Goal: Task Accomplishment & Management: Manage account settings

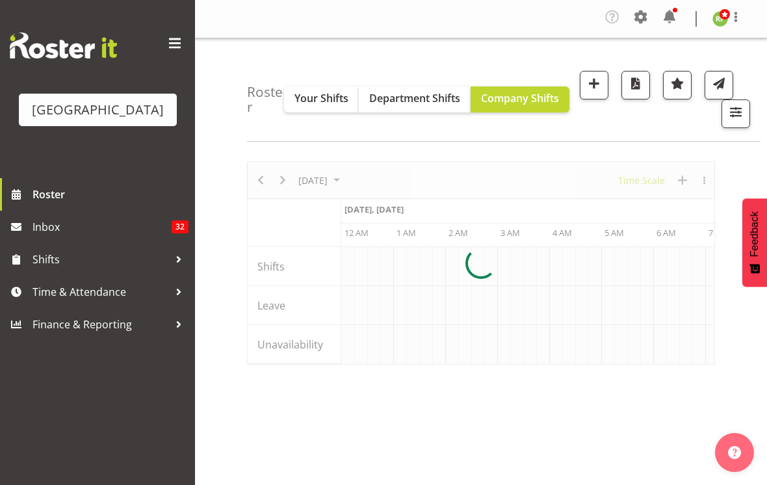
scroll to position [0, 1247]
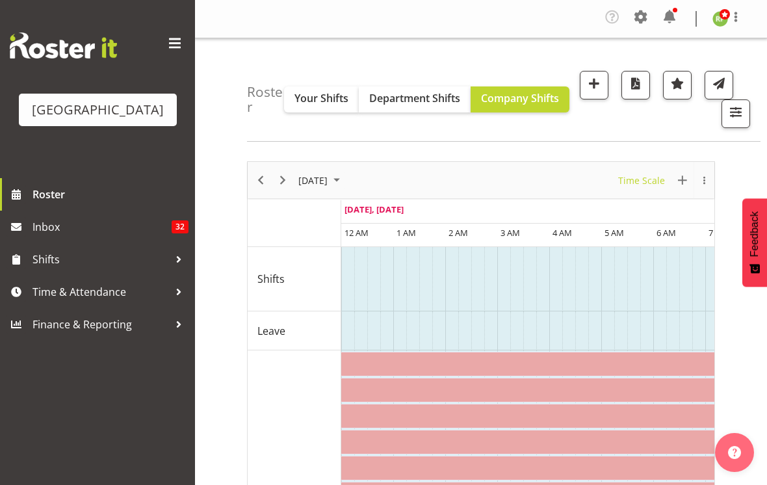
click at [176, 46] on span at bounding box center [174, 43] width 21 height 21
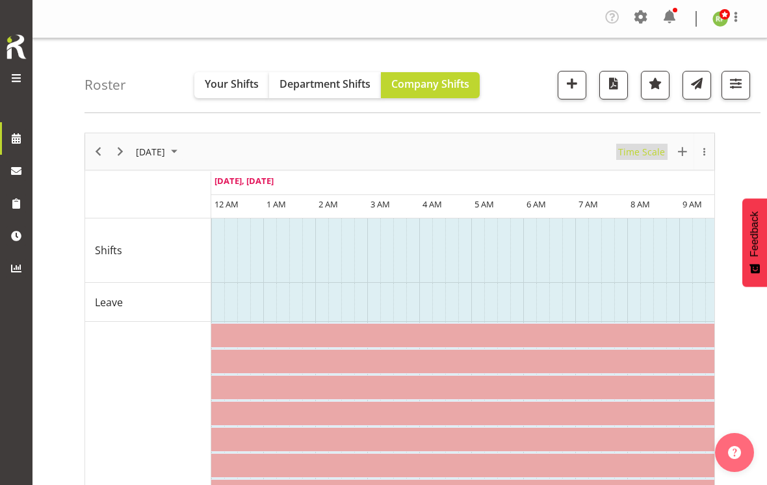
click at [651, 145] on span "Time Scale" at bounding box center [641, 152] width 49 height 16
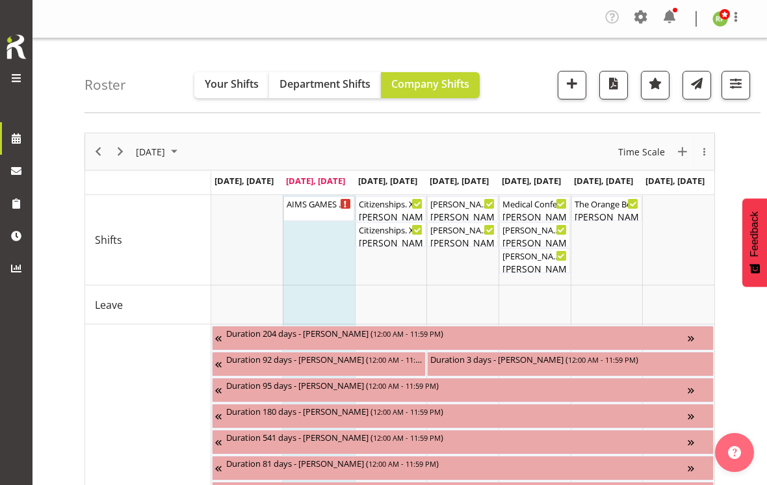
click at [743, 95] on button "button" at bounding box center [735, 85] width 29 height 29
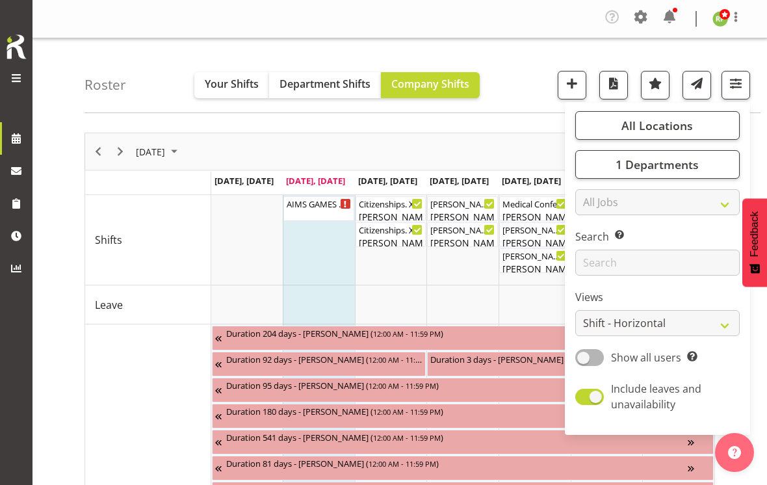
click at [594, 396] on span at bounding box center [589, 396] width 29 height 16
click at [583, 396] on input "Include leaves and unavailability" at bounding box center [579, 396] width 8 height 8
checkbox input "false"
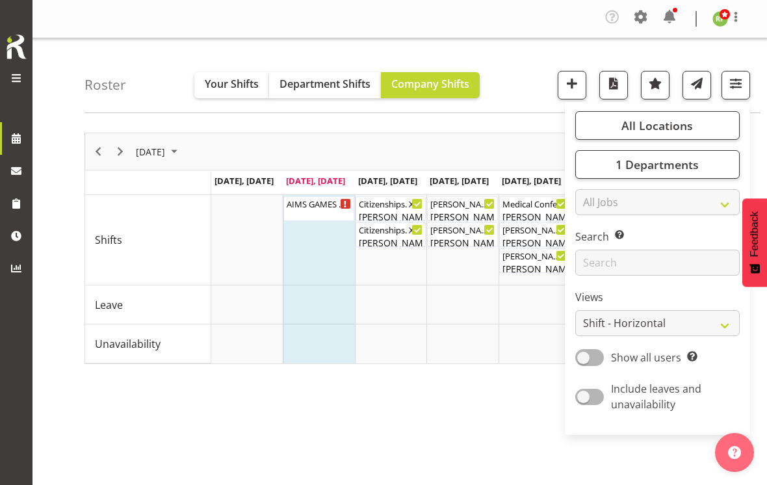
click at [650, 163] on span "1 Departments" at bounding box center [656, 165] width 83 height 16
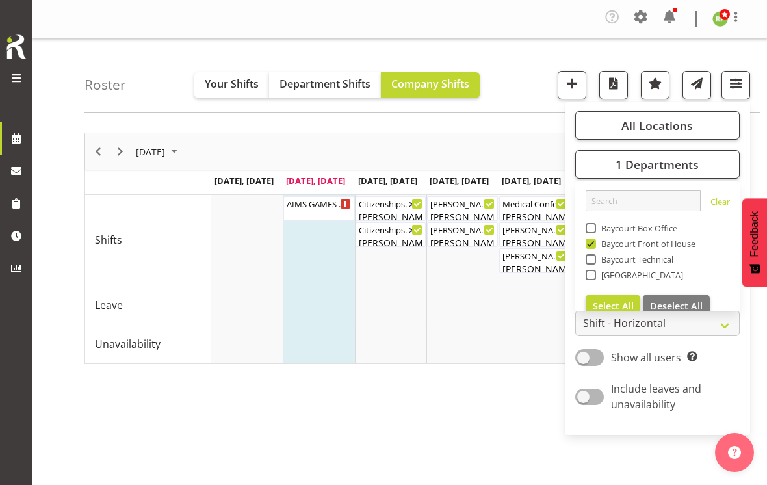
click at [592, 227] on span at bounding box center [590, 228] width 10 height 10
click at [592, 227] on input "Baycourt Box Office" at bounding box center [589, 228] width 8 height 8
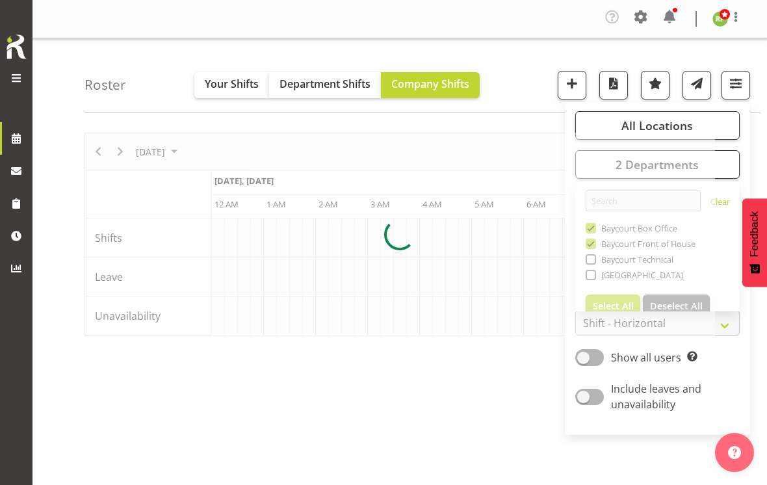
click at [595, 227] on div at bounding box center [399, 234] width 630 height 203
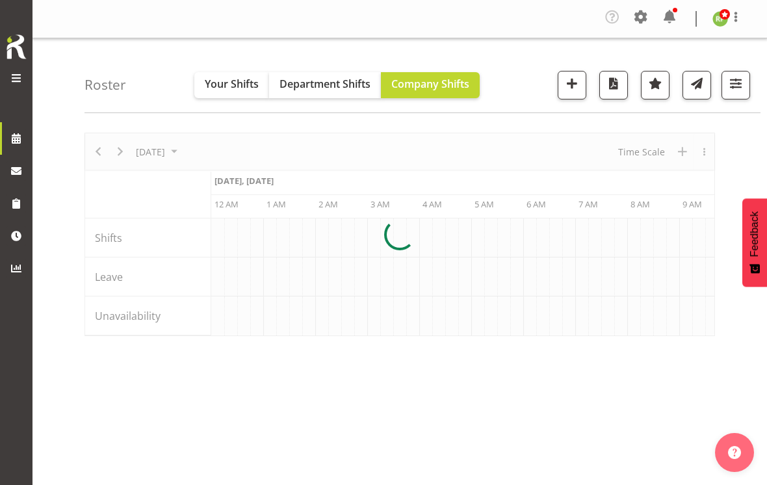
click at [738, 90] on span "button" at bounding box center [735, 83] width 17 height 17
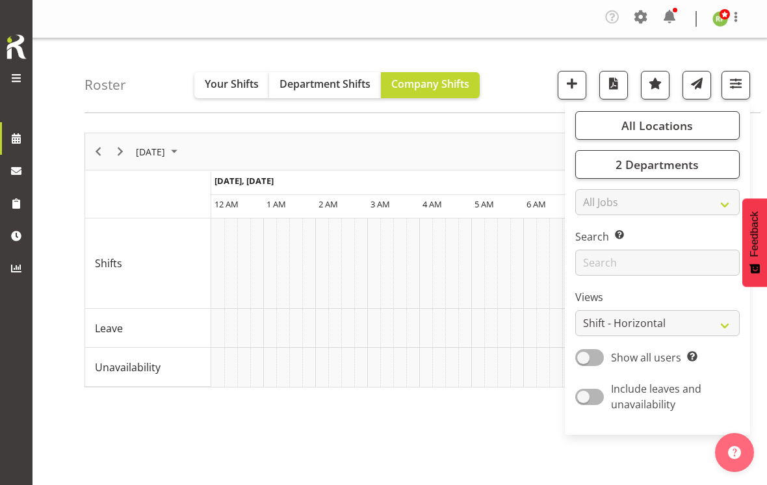
click at [659, 164] on span "2 Departments" at bounding box center [656, 165] width 83 height 16
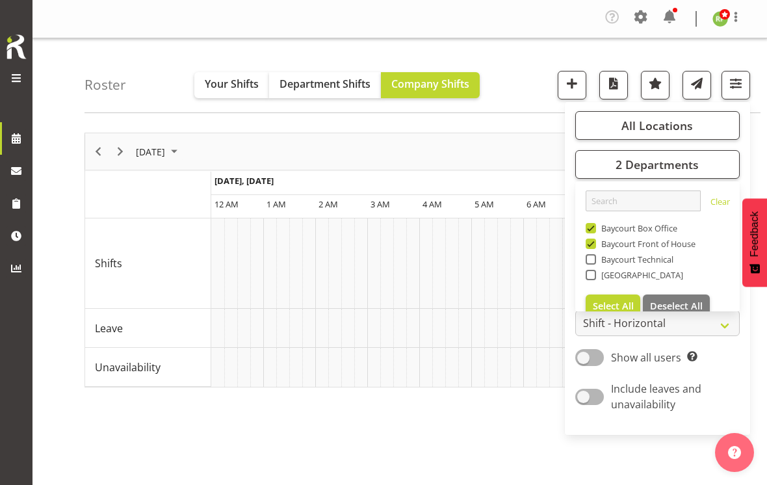
click at [589, 226] on span at bounding box center [590, 228] width 10 height 10
click at [589, 226] on input "Baycourt Box Office" at bounding box center [589, 228] width 8 height 8
checkbox input "false"
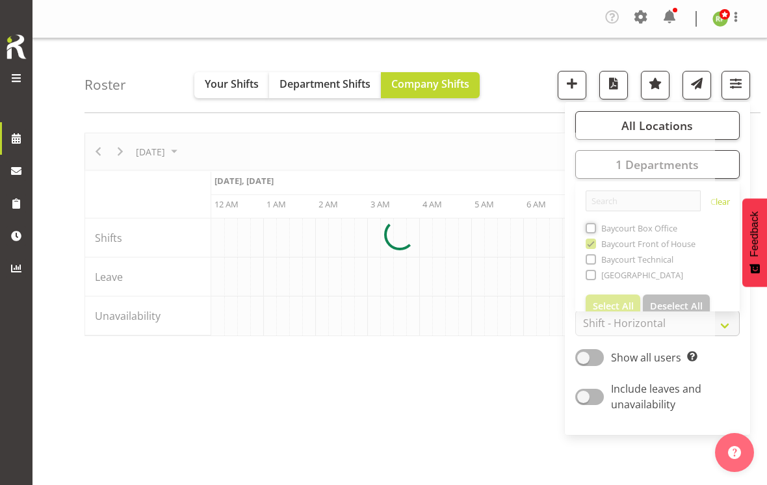
scroll to position [0, 1247]
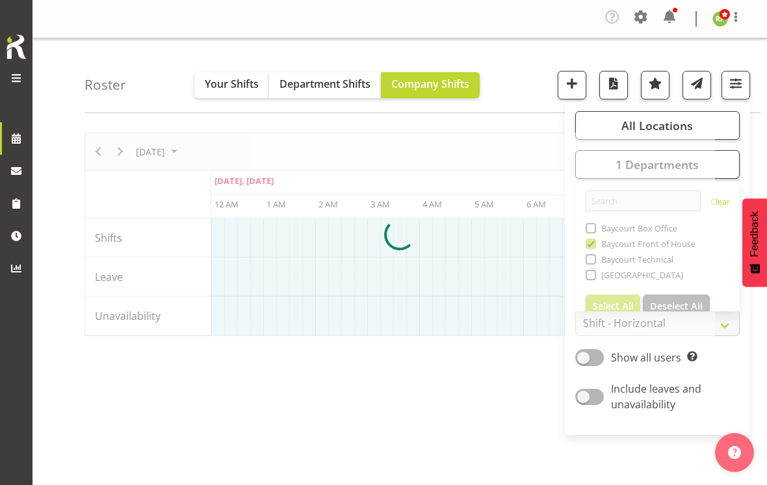
click at [531, 68] on div "Roster Your Shifts Department Shifts Company Shifts All Locations [GEOGRAPHIC_D…" at bounding box center [422, 75] width 676 height 75
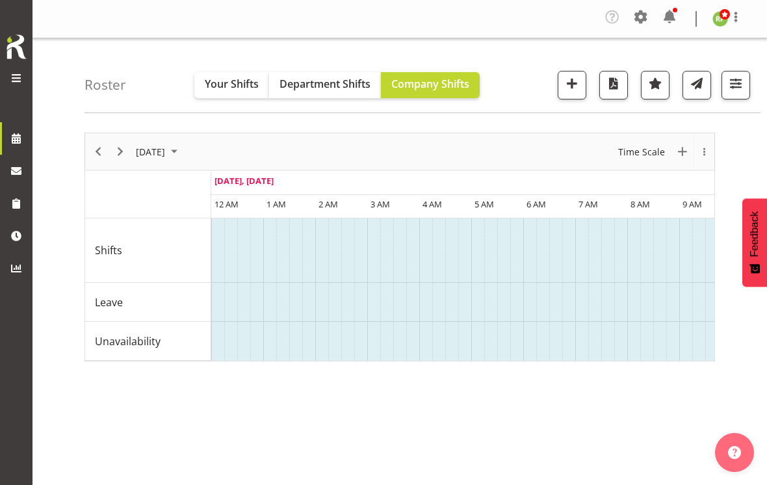
click at [641, 150] on span "Time Scale" at bounding box center [641, 152] width 49 height 16
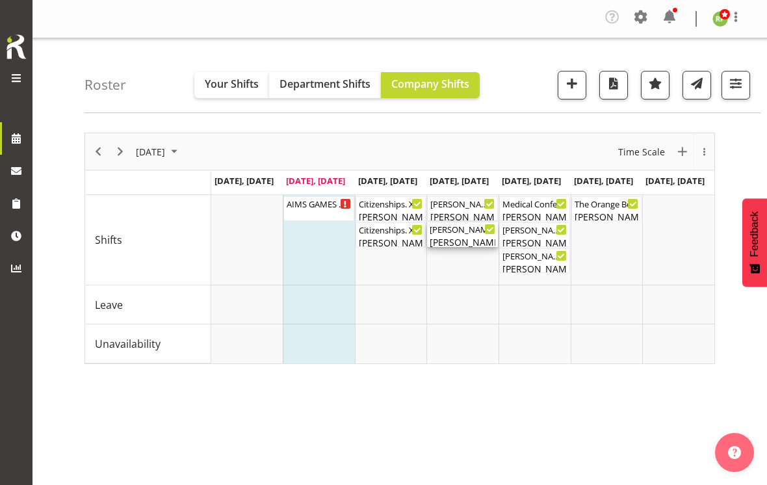
click at [459, 235] on div "[PERSON_NAME] Bloody [PERSON_NAME] ( 06:30 PM - 10:30 PM ) [PERSON_NAME], [PERS…" at bounding box center [462, 234] width 66 height 25
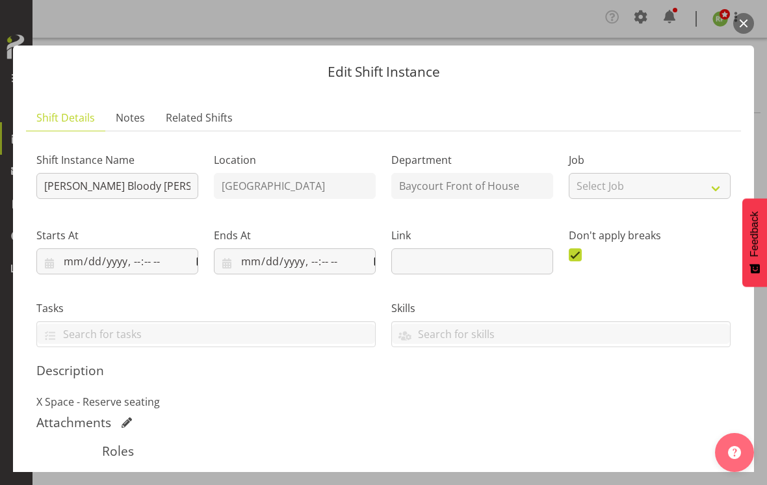
click at [740, 23] on button "button" at bounding box center [743, 23] width 21 height 21
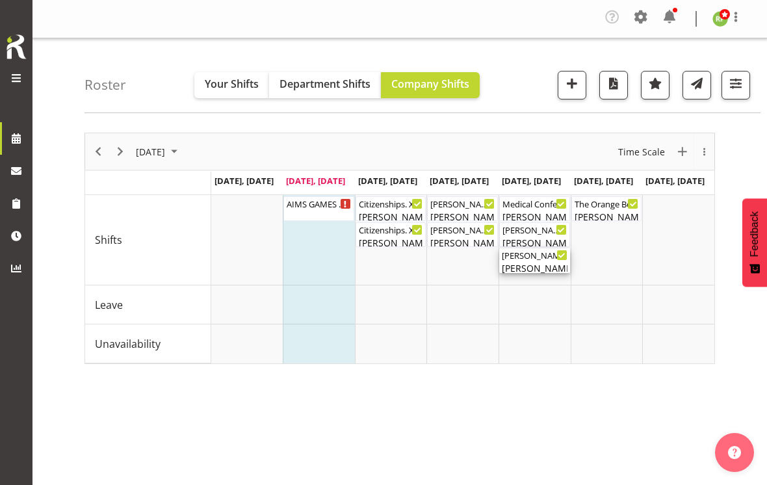
click at [528, 263] on div "[PERSON_NAME], [PERSON_NAME], [PERSON_NAME], [PERSON_NAME], [PERSON_NAME], [PER…" at bounding box center [535, 268] width 66 height 14
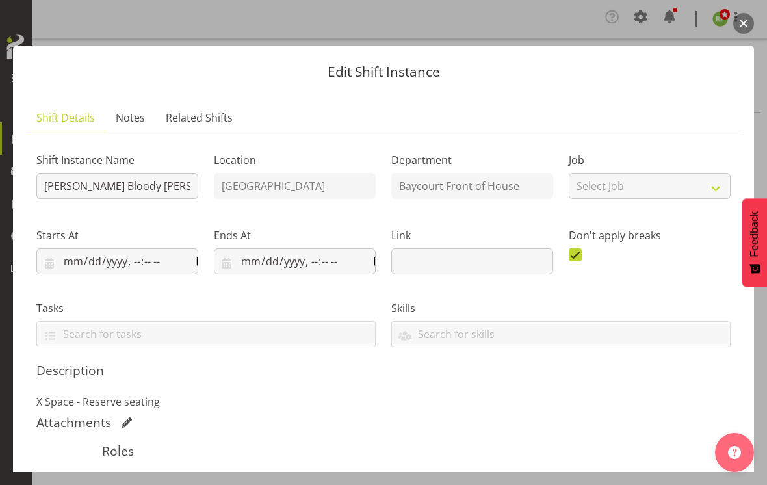
click at [746, 19] on button "button" at bounding box center [743, 23] width 21 height 21
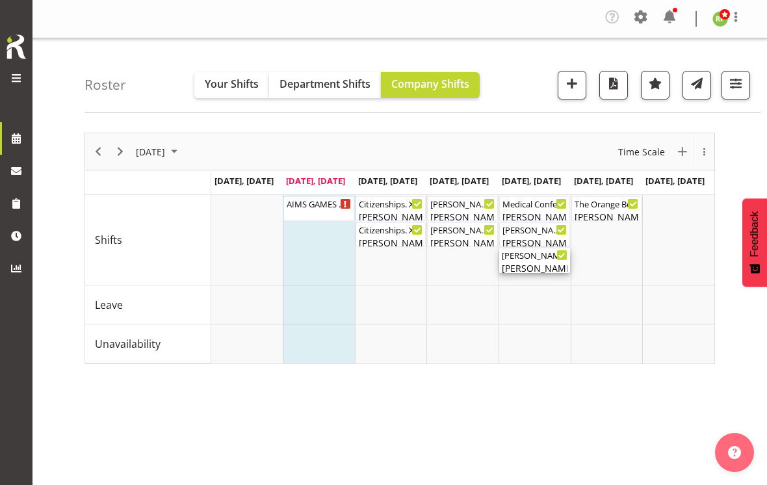
click at [529, 261] on div "[PERSON_NAME] Bloody [PERSON_NAME] ( 06:30 PM - 10:30 PM ) [PERSON_NAME], [PERS…" at bounding box center [535, 260] width 66 height 25
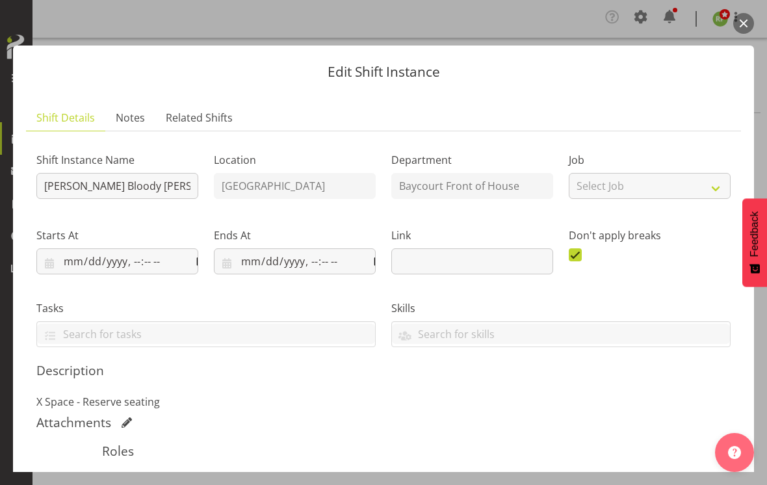
click at [737, 25] on button "button" at bounding box center [743, 23] width 21 height 21
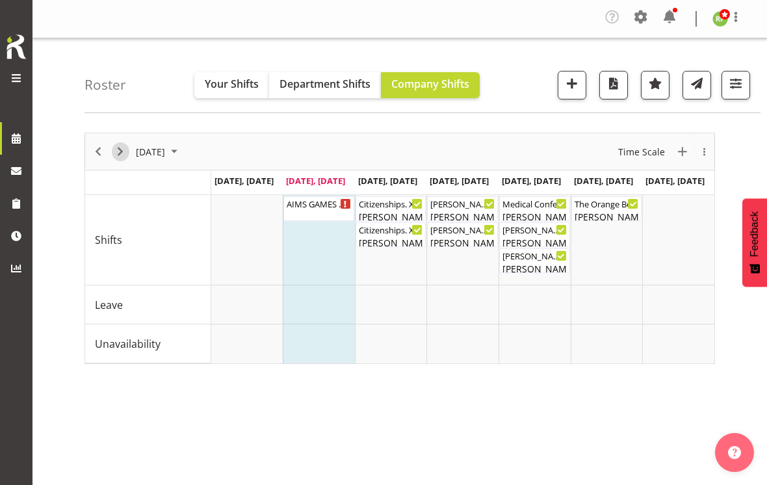
click at [122, 153] on span "Next" at bounding box center [120, 152] width 16 height 16
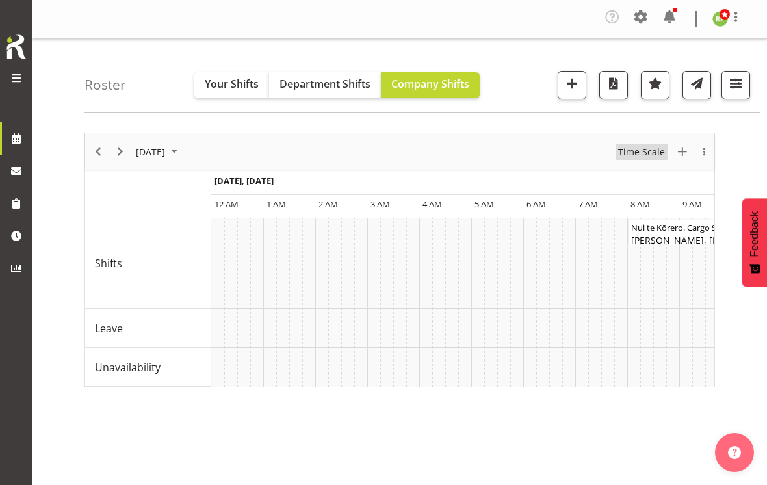
click at [641, 147] on span "Time Scale" at bounding box center [641, 152] width 49 height 16
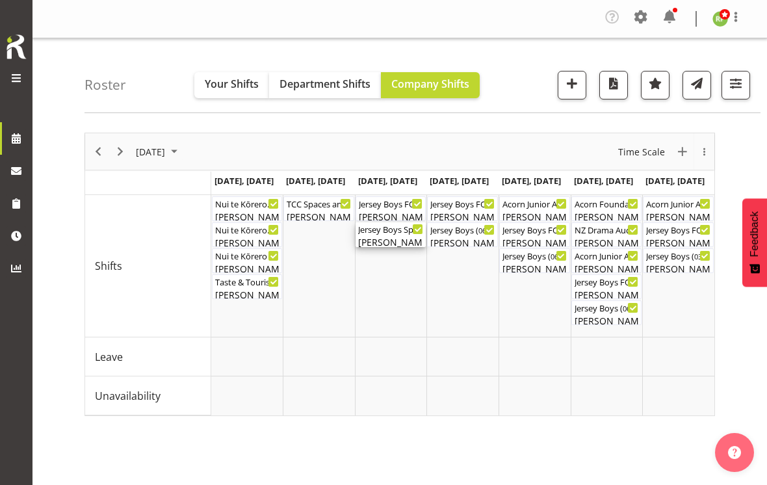
click at [388, 239] on div "[PERSON_NAME], [PERSON_NAME], [PERSON_NAME], [PERSON_NAME], [PERSON_NAME]" at bounding box center [391, 242] width 66 height 14
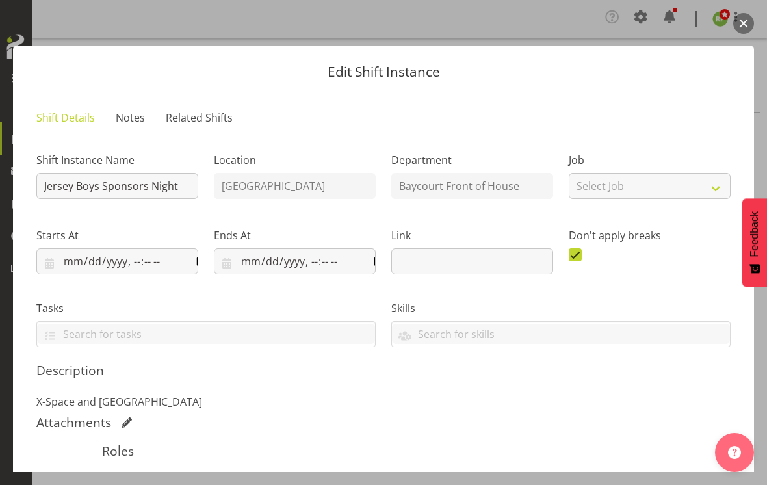
click at [740, 19] on button "button" at bounding box center [743, 23] width 21 height 21
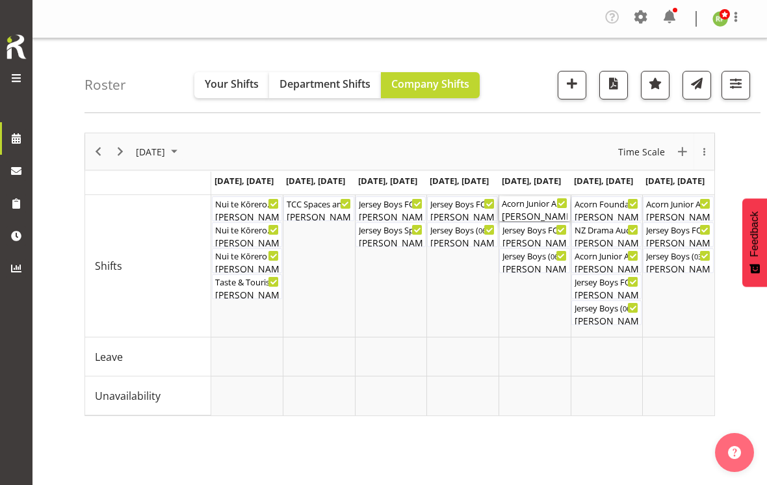
click at [536, 207] on div "Acorn Junior Art Awards - X-Space. FOHM/Bar Shift ( 04:00 PM - 07:45 PM )" at bounding box center [535, 202] width 66 height 13
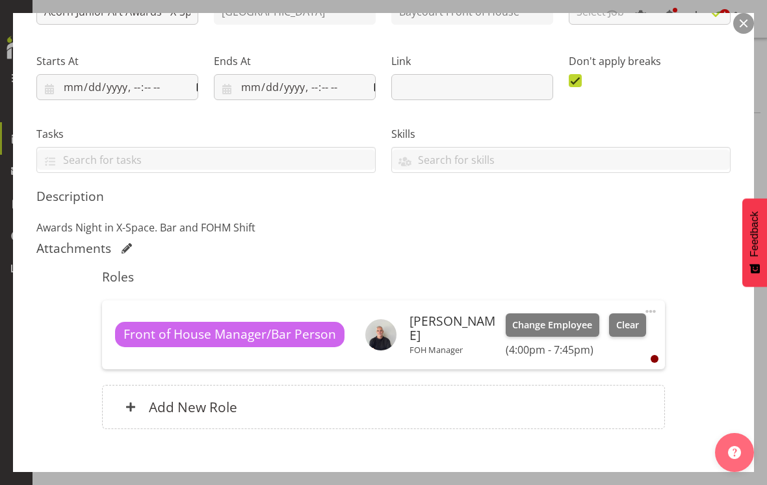
scroll to position [179, 0]
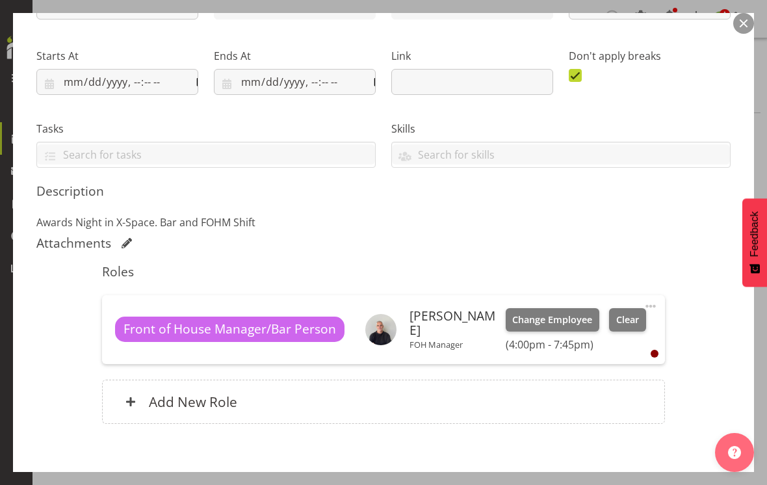
click at [740, 27] on button "button" at bounding box center [743, 23] width 21 height 21
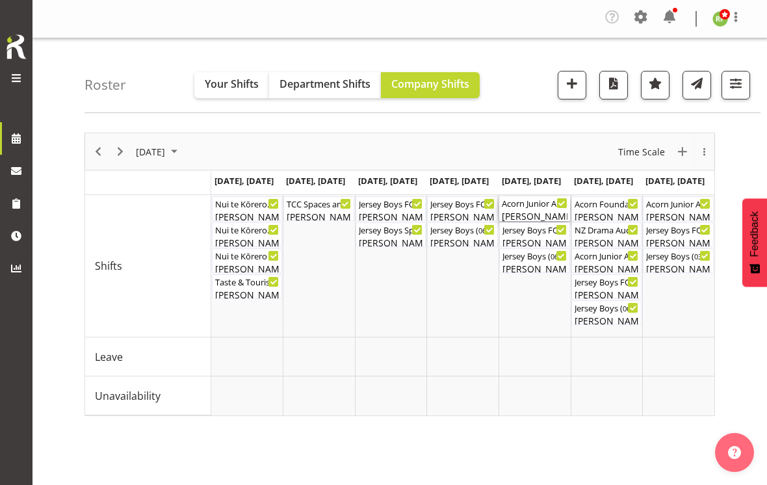
click at [528, 203] on div "Acorn Junior Art Awards - X-Space. FOHM/Bar Shift ( 04:00 PM - 07:45 PM )" at bounding box center [535, 202] width 66 height 13
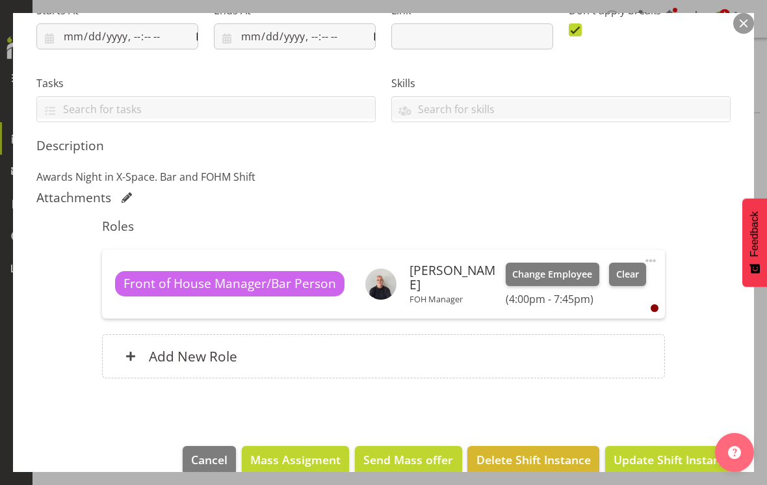
scroll to position [223, 0]
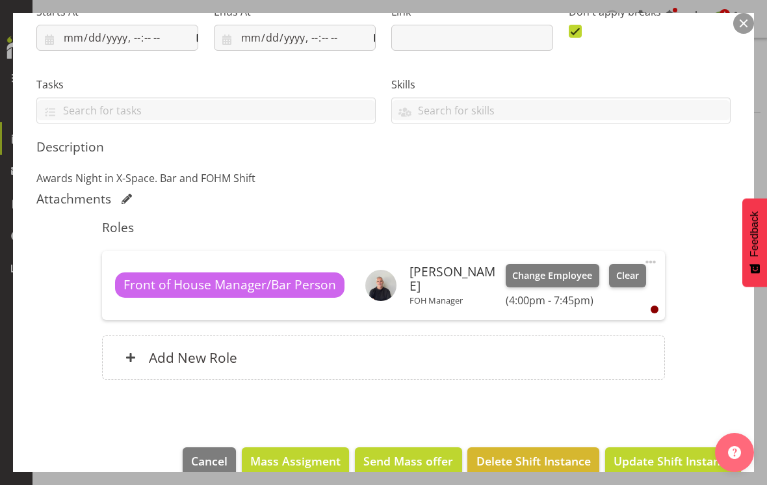
click at [220, 349] on h6 "Add New Role" at bounding box center [193, 357] width 88 height 17
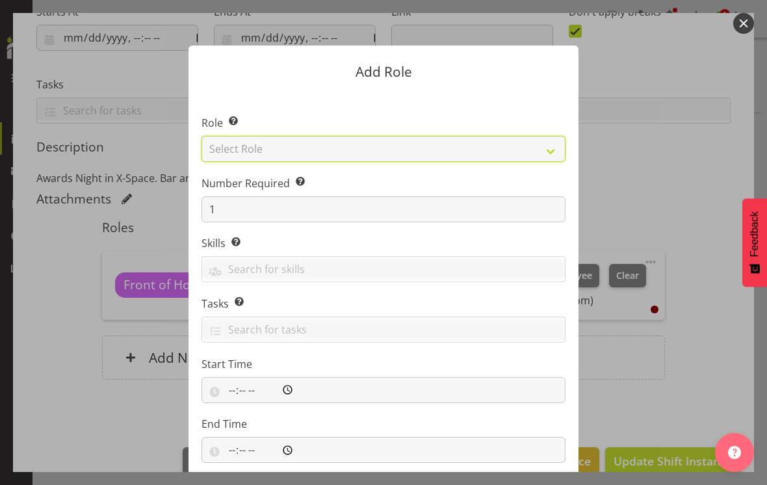
click at [557, 136] on select "Select Role Audio Bar Bar Runner Bar Training Box Office Cargo Shed Venue Rep C…" at bounding box center [383, 149] width 364 height 26
select select "1293"
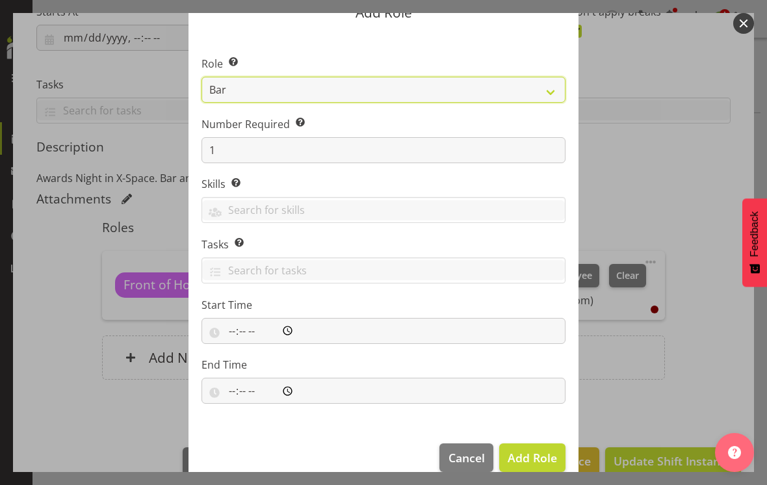
scroll to position [58, 0]
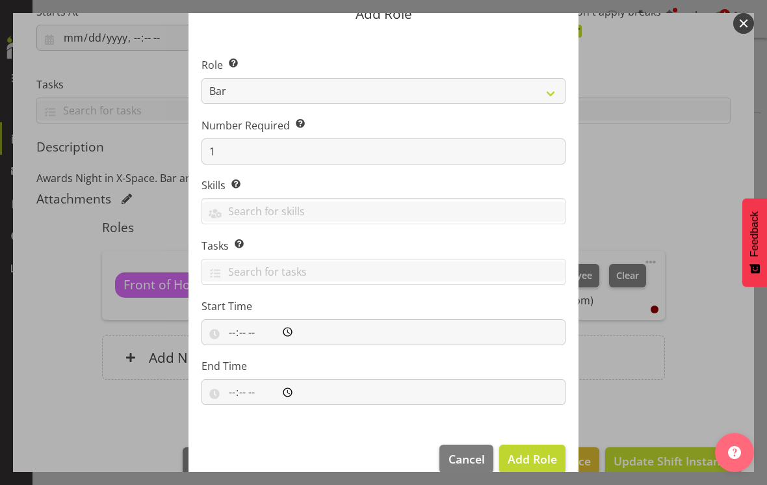
click at [541, 451] on span "Add Role" at bounding box center [531, 459] width 49 height 16
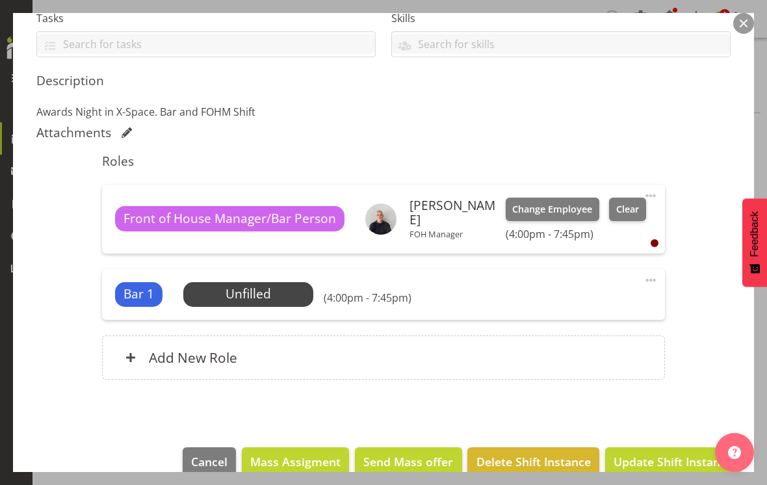
click at [666, 453] on span "Update Shift Instance" at bounding box center [672, 461] width 119 height 17
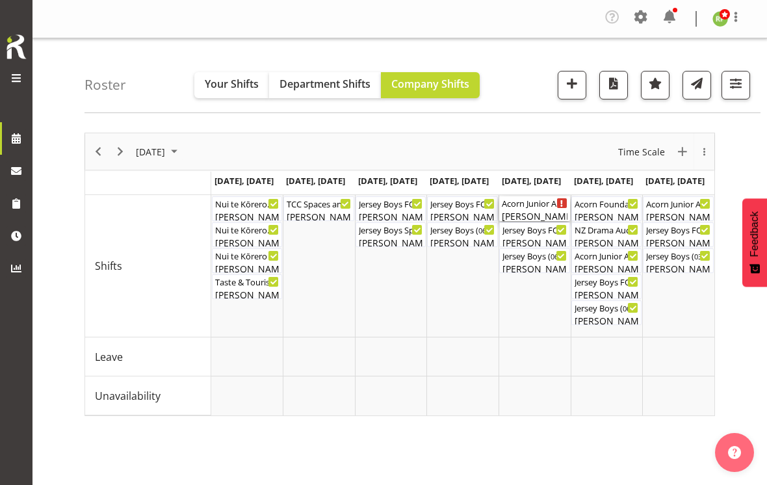
click at [537, 211] on div "[PERSON_NAME]" at bounding box center [535, 216] width 66 height 14
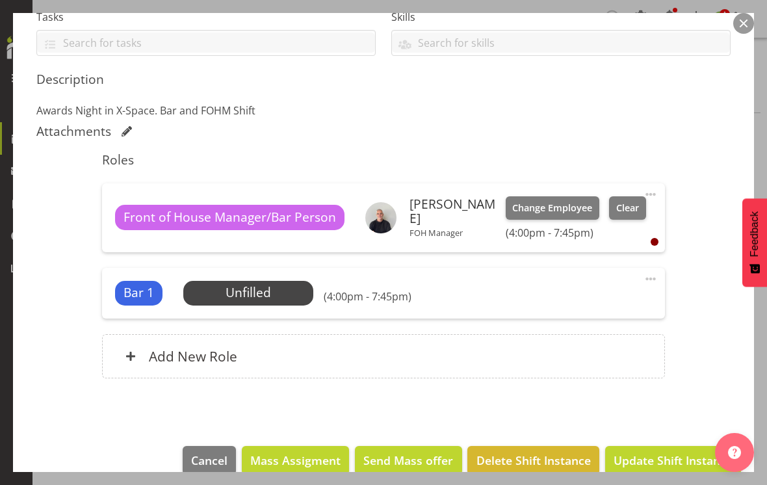
scroll to position [290, 0]
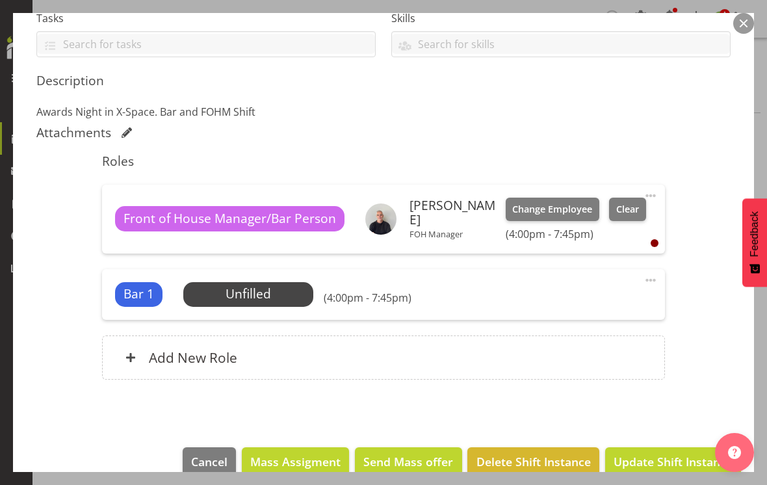
click at [0, 0] on span "Select Employee" at bounding box center [0, 0] width 0 height 0
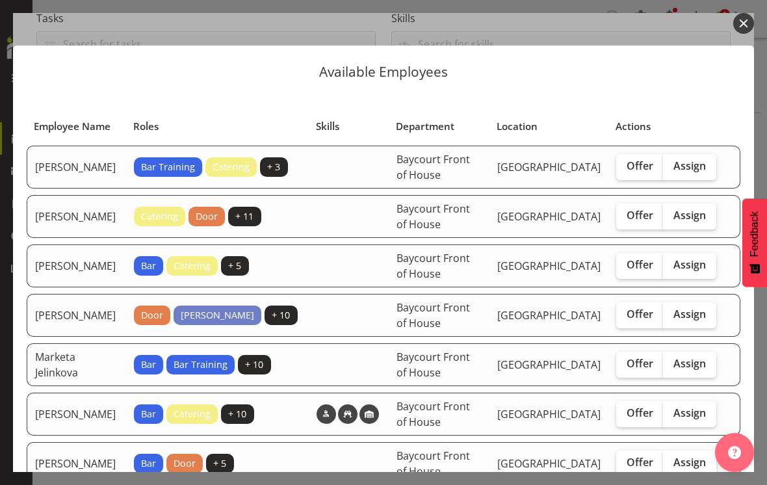
scroll to position [0, 0]
click at [639, 220] on span "Offer" at bounding box center [639, 215] width 27 height 13
click at [624, 220] on input "Offer" at bounding box center [620, 215] width 8 height 8
checkbox input "true"
click at [639, 271] on span "Offer" at bounding box center [639, 264] width 27 height 13
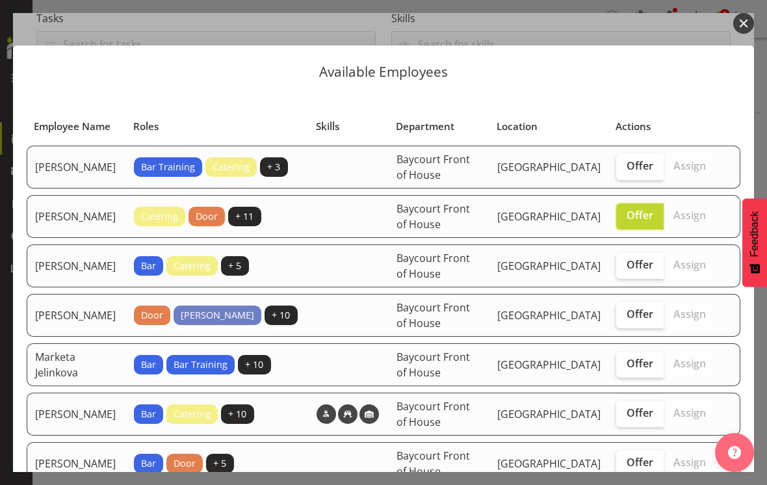
click at [624, 269] on input "Offer" at bounding box center [620, 265] width 8 height 8
checkbox input "true"
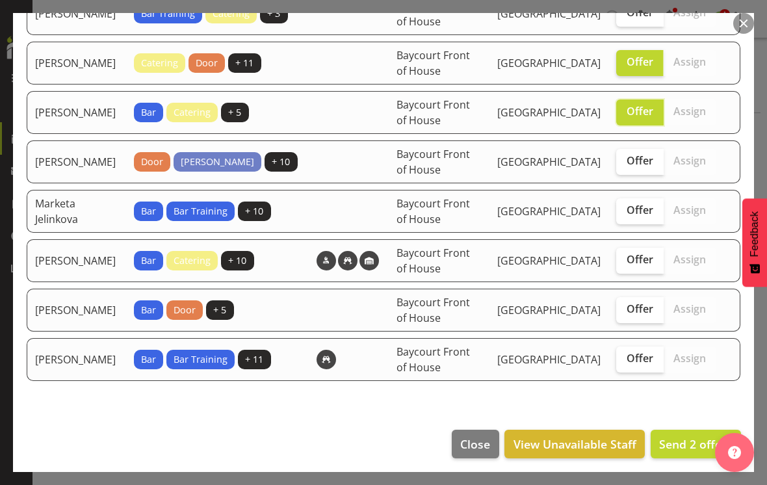
scroll to position [152, 0]
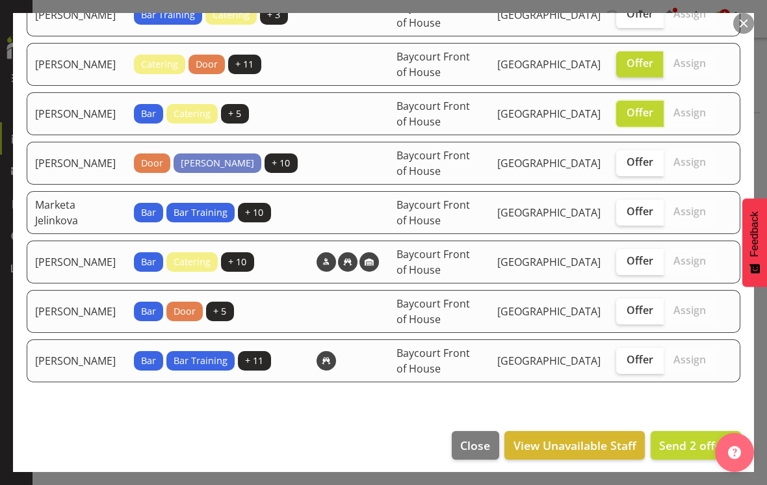
click at [691, 450] on span "Send 2 offers" at bounding box center [695, 445] width 73 height 16
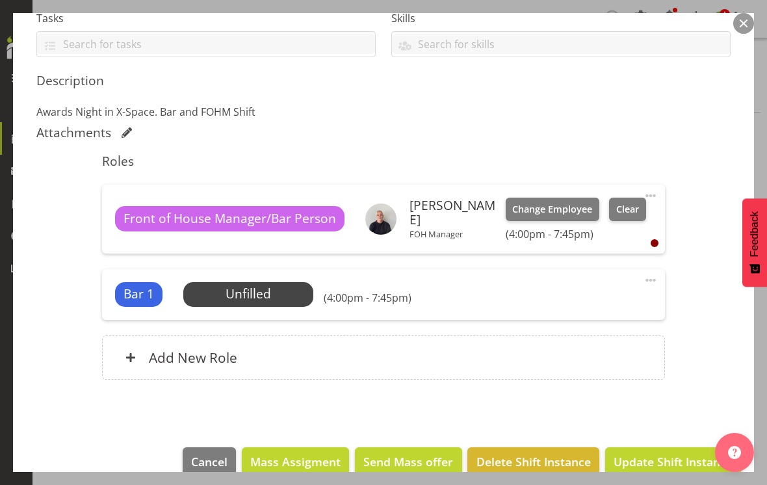
click at [740, 27] on button "button" at bounding box center [743, 23] width 21 height 21
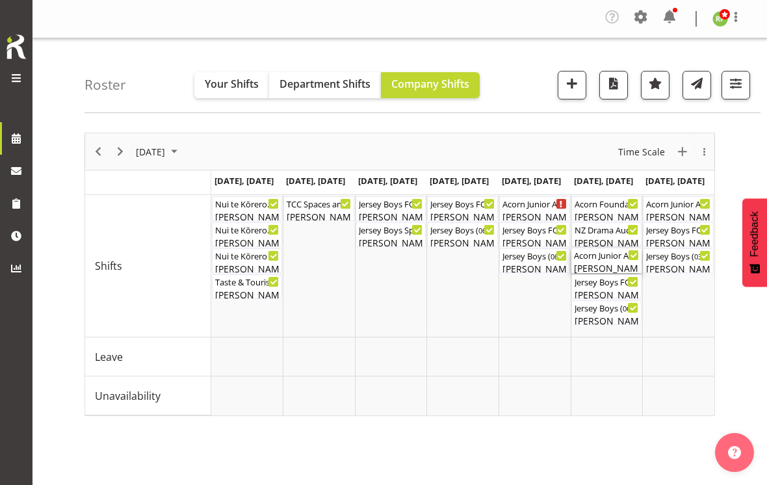
click at [612, 258] on div "Acorn Junior Art Awards - X-Space ( 09:45 AM - 02:15 PM )" at bounding box center [607, 254] width 66 height 13
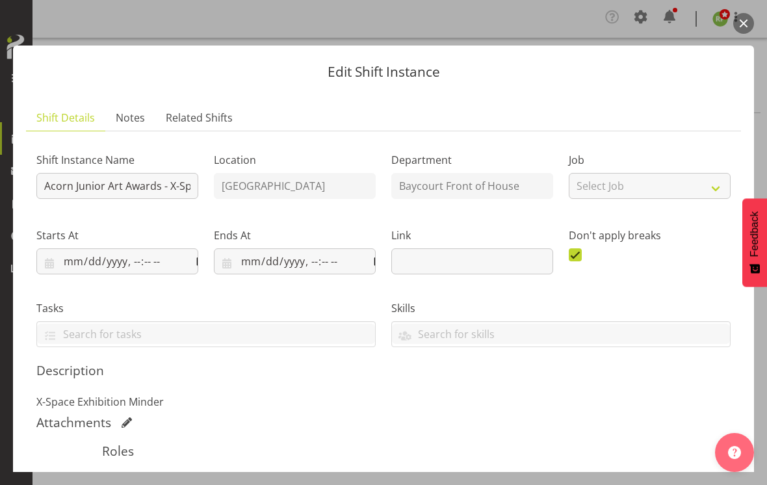
click at [749, 25] on button "button" at bounding box center [743, 23] width 21 height 21
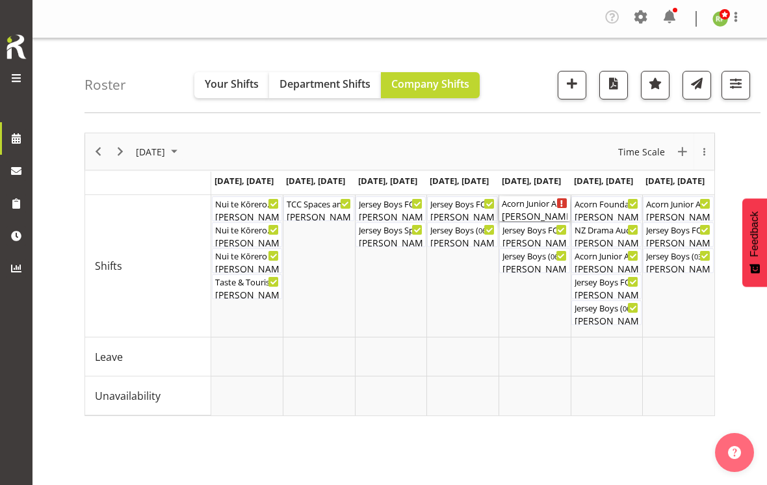
click at [533, 201] on div "Acorn Junior Art Awards - X-Space. FOHM/Bar Shift ( 04:00 PM - 07:45 PM )" at bounding box center [535, 202] width 66 height 13
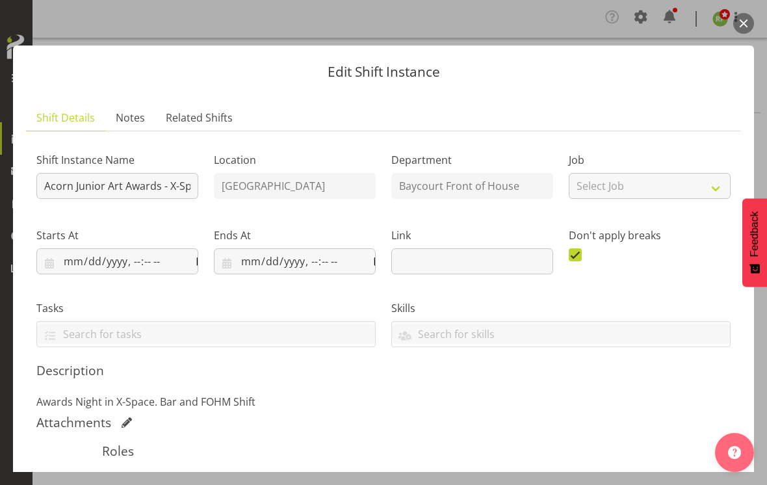
scroll to position [0, 0]
click at [741, 29] on button "button" at bounding box center [743, 23] width 21 height 21
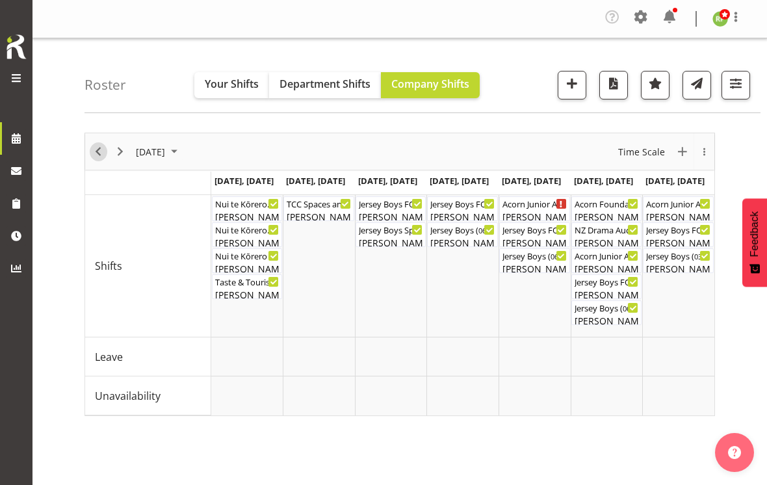
click at [104, 154] on span "Previous" at bounding box center [98, 152] width 16 height 16
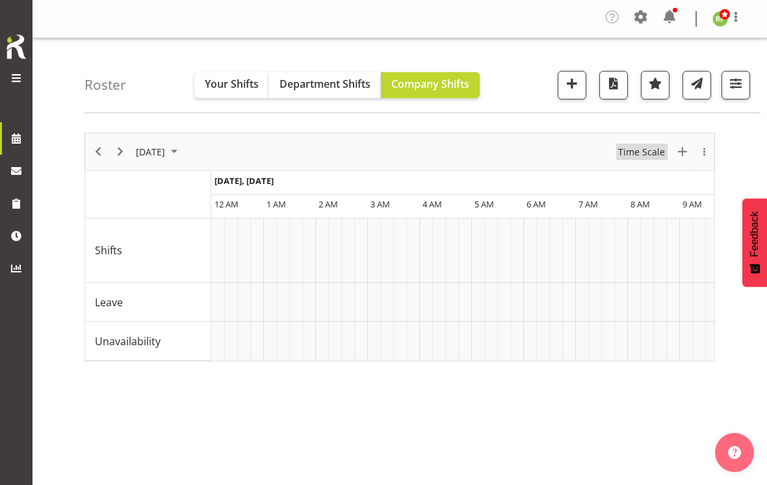
click at [642, 146] on span "Time Scale" at bounding box center [641, 152] width 49 height 16
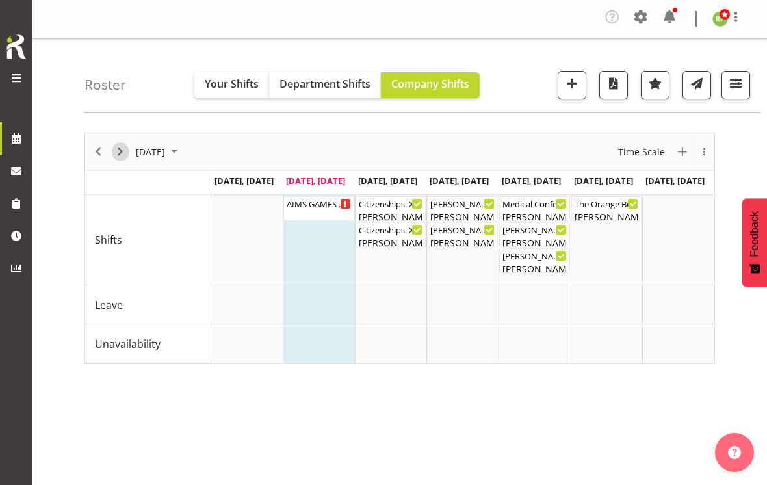
click at [116, 149] on span "Next" at bounding box center [120, 152] width 16 height 16
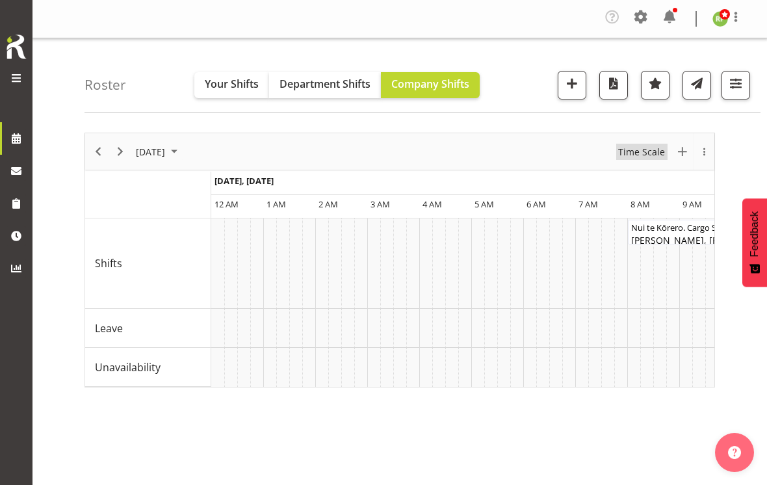
click at [640, 149] on span "Time Scale" at bounding box center [641, 152] width 49 height 16
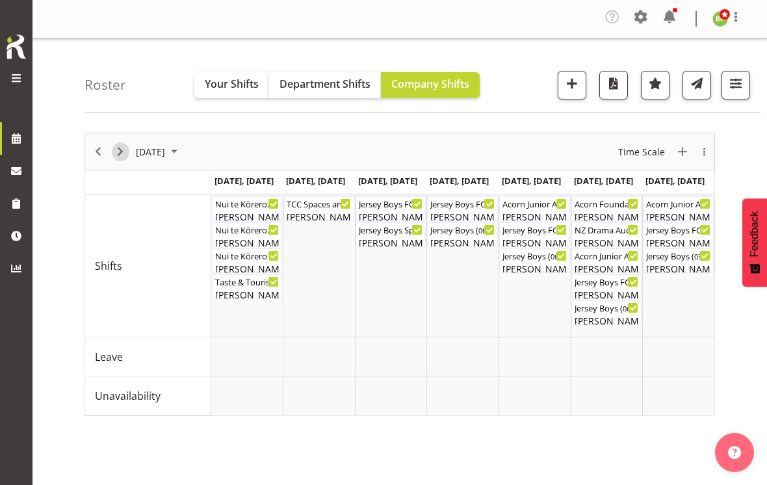
click at [127, 153] on span "Next" at bounding box center [120, 152] width 16 height 16
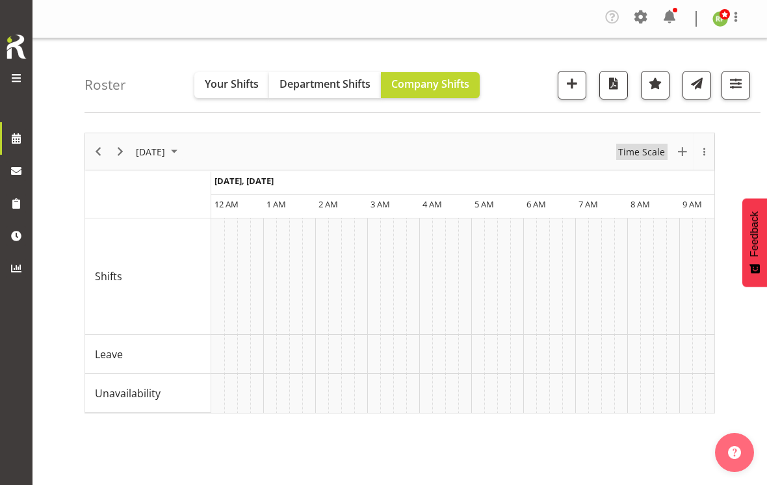
click at [635, 149] on span "Time Scale" at bounding box center [641, 152] width 49 height 16
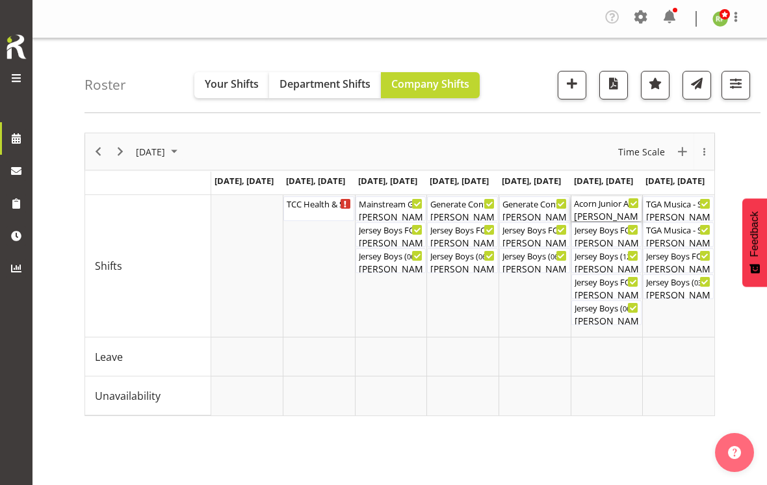
click at [603, 207] on div "Acorn Junior Art Awards - X-Space (Assist Customer in Packing Out) ( 09:45 AM -…" at bounding box center [607, 202] width 66 height 13
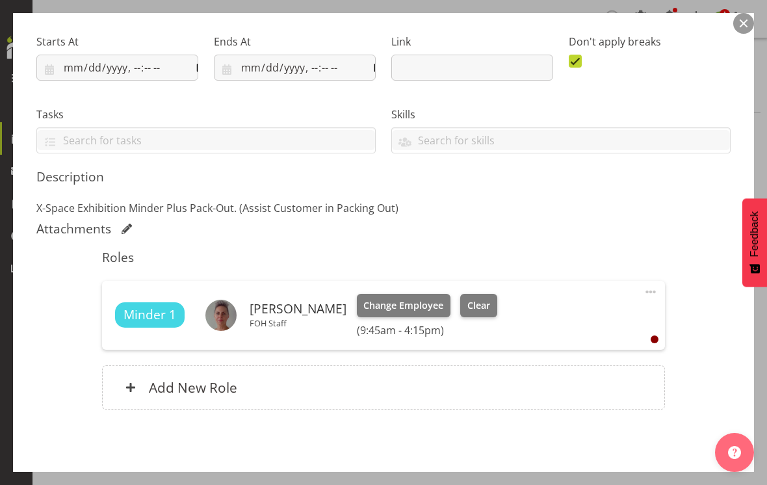
scroll to position [195, 0]
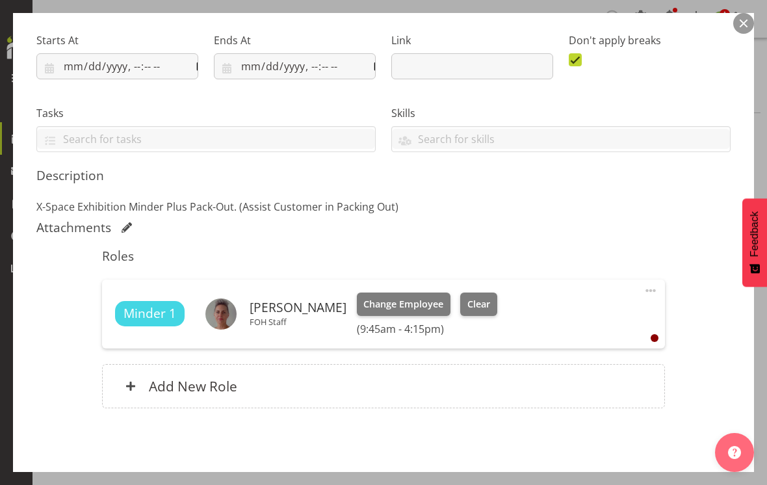
click at [587, 171] on h5 "Description" at bounding box center [383, 176] width 694 height 16
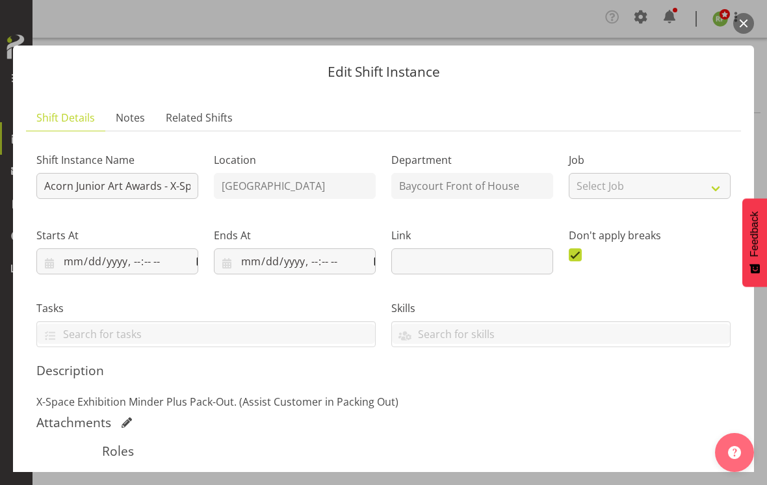
scroll to position [0, 0]
click at [746, 24] on button "button" at bounding box center [743, 23] width 21 height 21
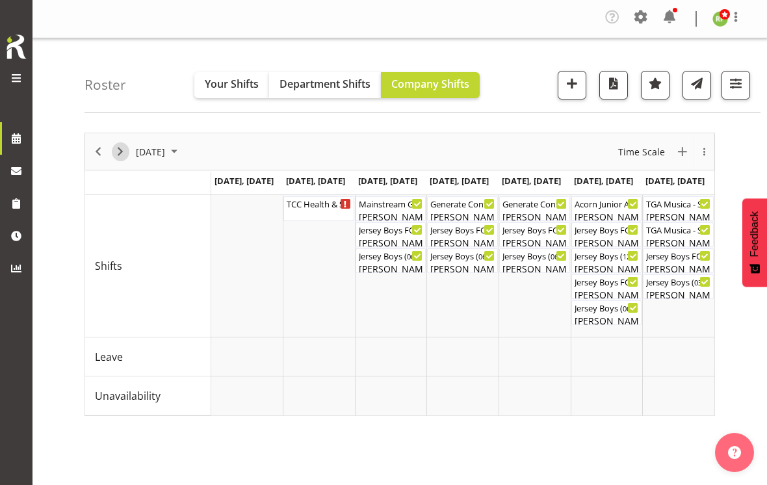
click at [125, 153] on span "Next" at bounding box center [120, 152] width 16 height 16
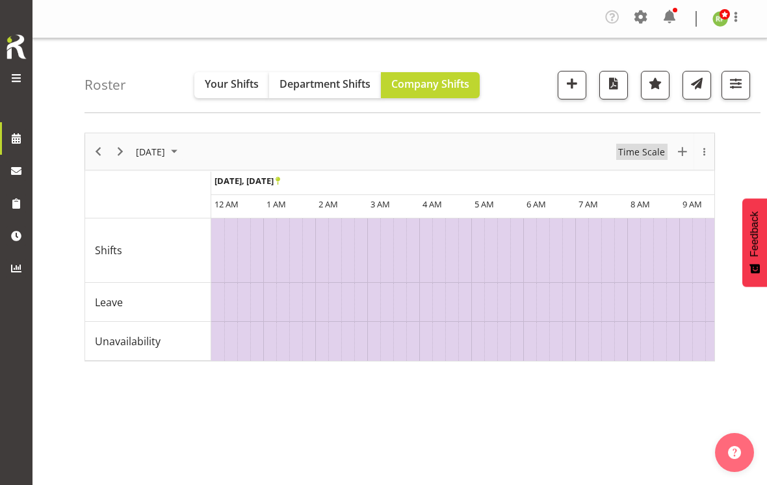
click at [634, 149] on span "Time Scale" at bounding box center [641, 152] width 49 height 16
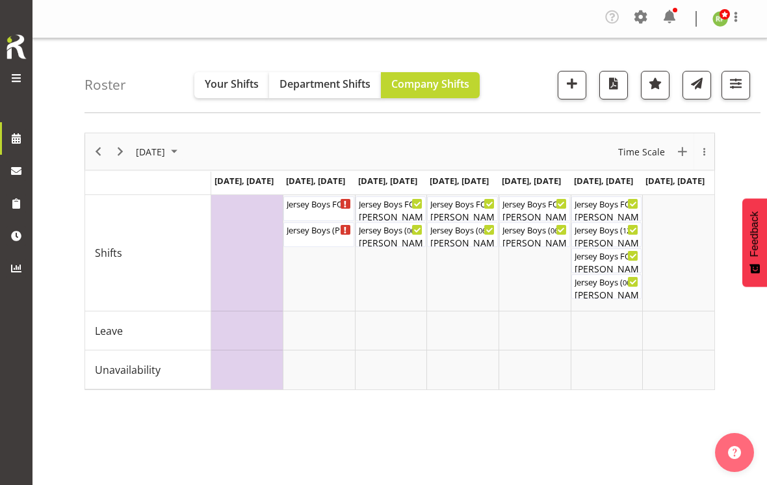
click at [735, 25] on div at bounding box center [736, 18] width 16 height 19
click at [533, 62] on div "Roster Your Shifts Department Shifts Company Shifts All Locations [GEOGRAPHIC_D…" at bounding box center [422, 75] width 676 height 75
click at [103, 148] on span "Previous" at bounding box center [98, 152] width 16 height 16
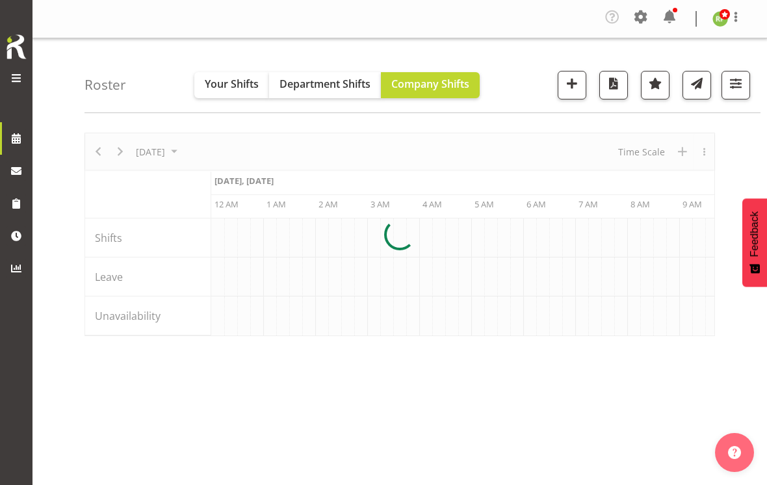
click at [97, 156] on div at bounding box center [399, 234] width 630 height 203
click at [101, 150] on div at bounding box center [399, 234] width 630 height 203
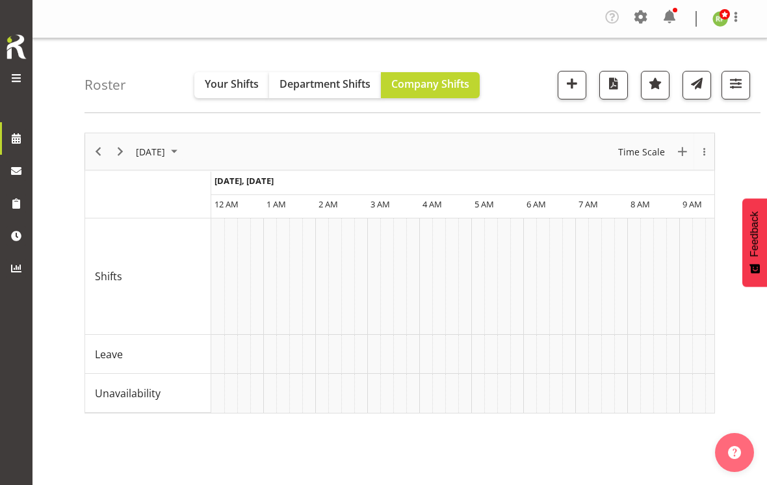
click at [97, 145] on span "Previous" at bounding box center [98, 152] width 16 height 16
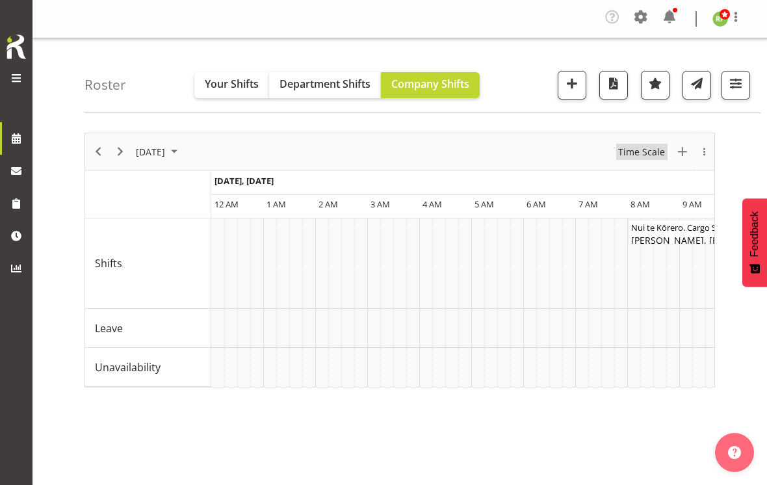
click at [641, 146] on span "Time Scale" at bounding box center [641, 152] width 49 height 16
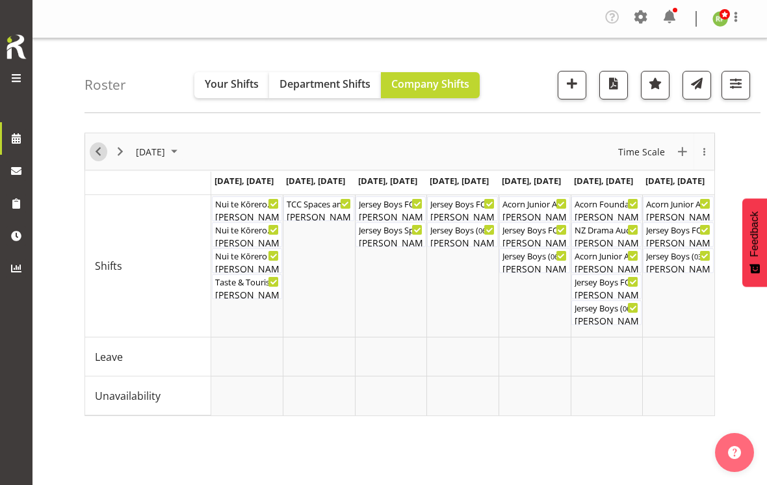
click at [101, 151] on span "Previous" at bounding box center [98, 152] width 16 height 16
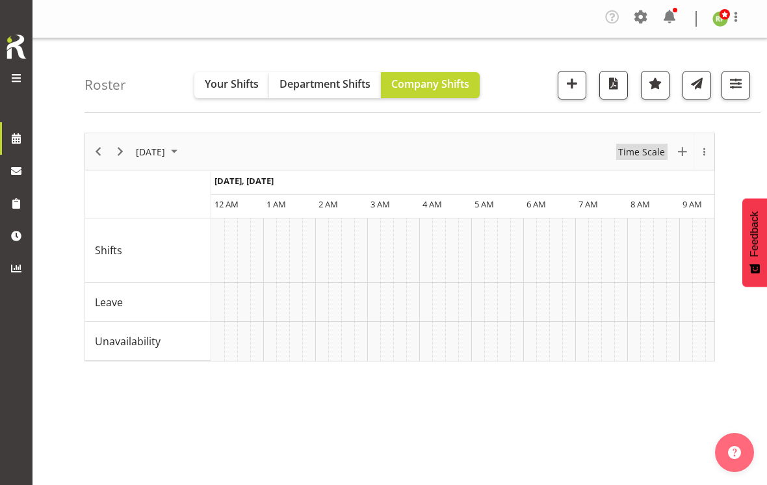
click at [646, 150] on span "Time Scale" at bounding box center [641, 152] width 49 height 16
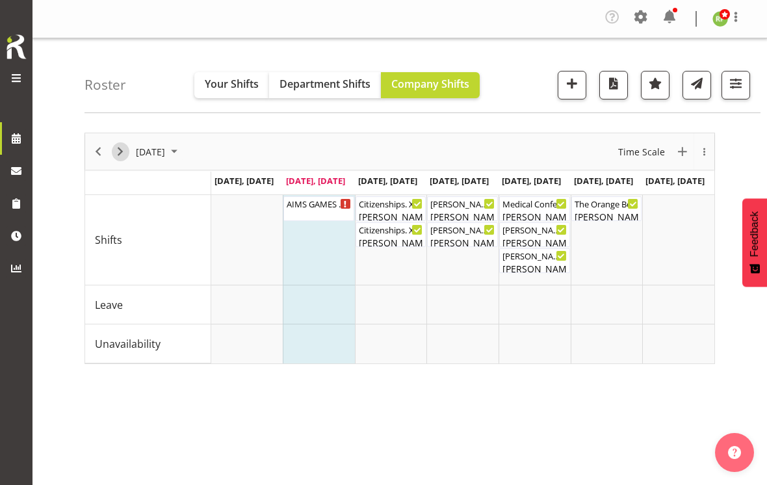
click at [123, 144] on span "Next" at bounding box center [120, 152] width 16 height 16
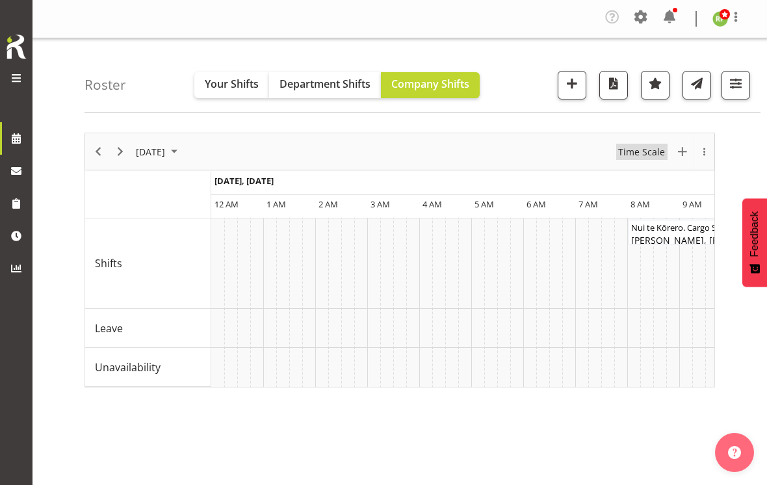
click at [650, 155] on span "Time Scale" at bounding box center [641, 152] width 49 height 16
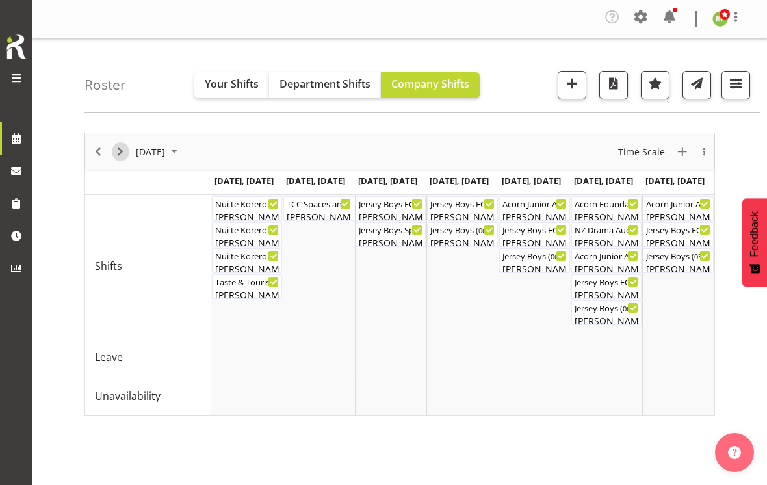
click at [125, 151] on span "Next" at bounding box center [120, 152] width 16 height 16
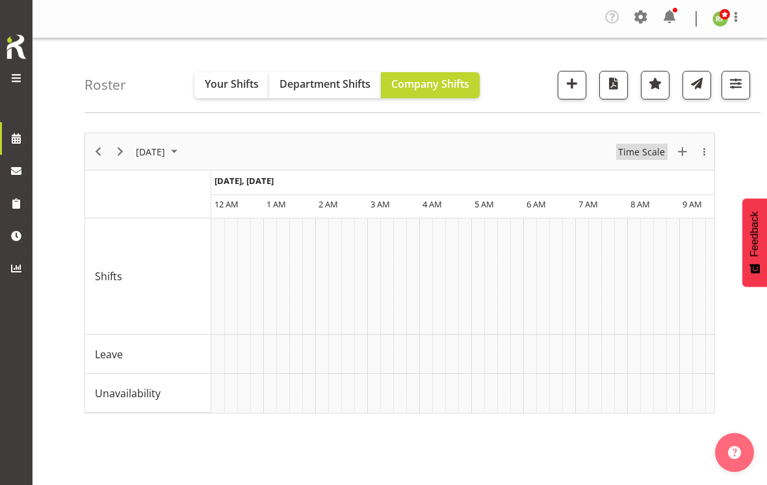
click at [641, 147] on span "Time Scale" at bounding box center [641, 152] width 49 height 16
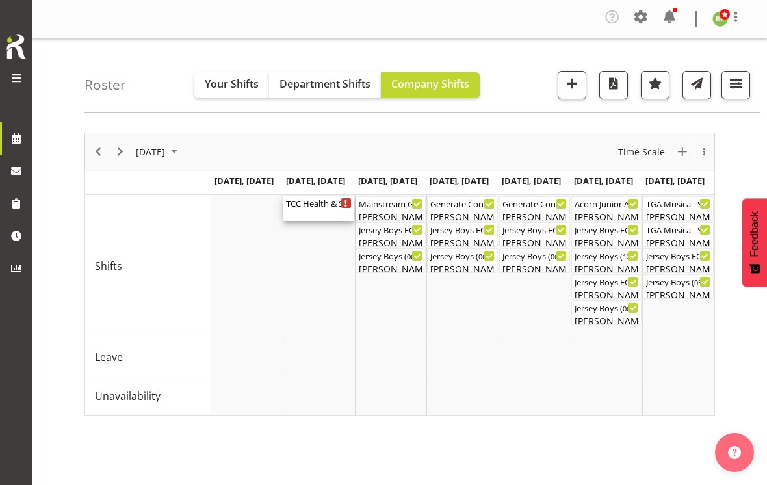
click at [317, 203] on div "TCC Health & Safety Training (Details TBC) ( 08:00 AM - 04:30 PM )" at bounding box center [319, 202] width 66 height 13
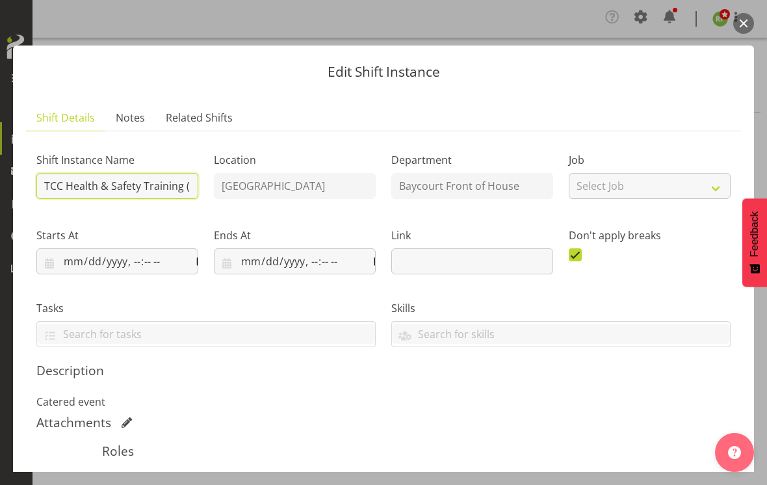
click at [151, 173] on input "TCC Health & Safety Training (Details TBC)" at bounding box center [117, 186] width 162 height 26
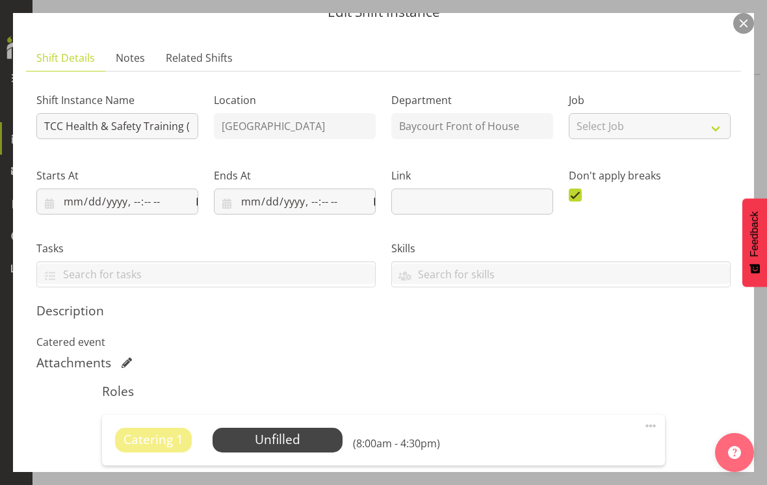
scroll to position [60, 0]
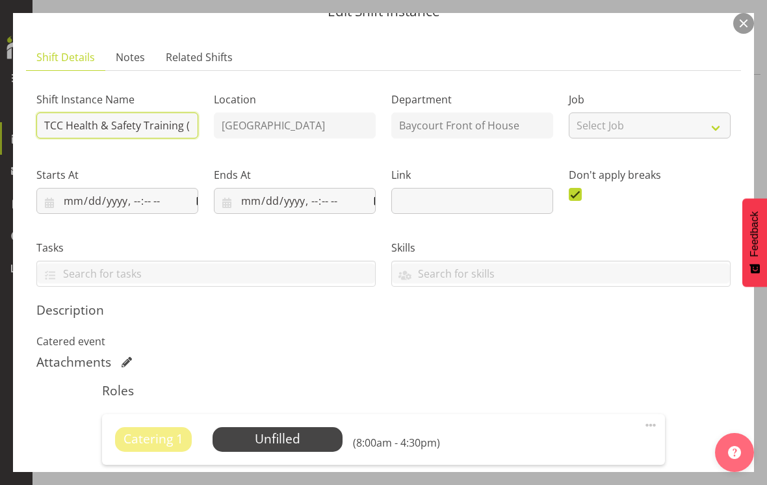
click at [145, 112] on input "TCC Health & Safety Training (Details TBC)" at bounding box center [117, 125] width 162 height 26
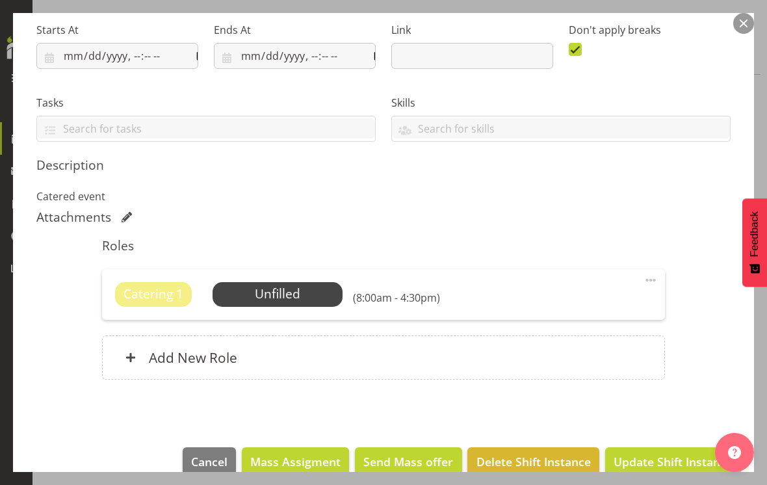
type input "TCC Health & Safety Training. [GEOGRAPHIC_DATA]"
click at [655, 453] on span "Update Shift Instance" at bounding box center [672, 461] width 119 height 17
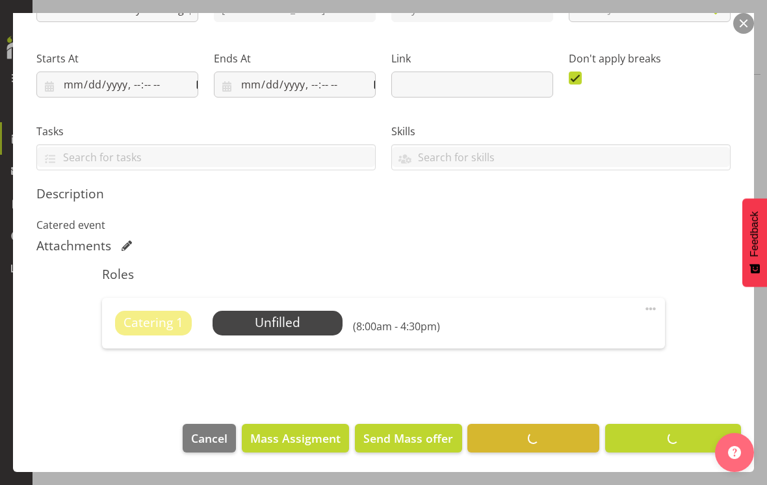
scroll to position [154, 0]
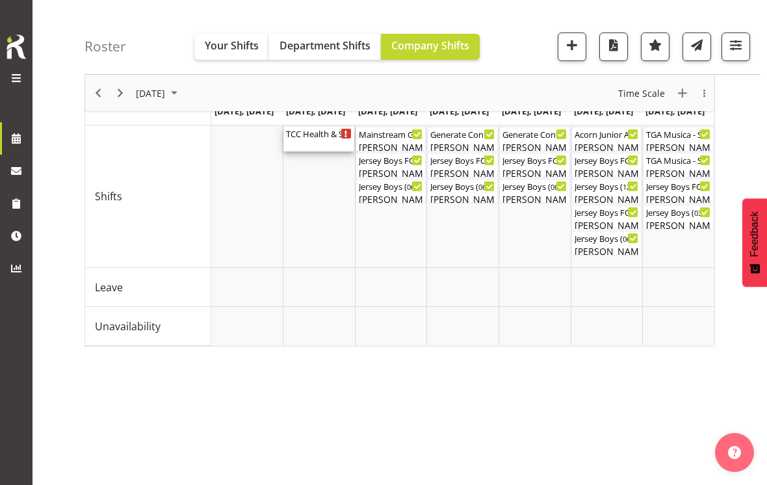
click at [328, 136] on div "TCC Health & Safety Training. School House ( 08:00 AM - 04:30 PM )" at bounding box center [319, 133] width 66 height 13
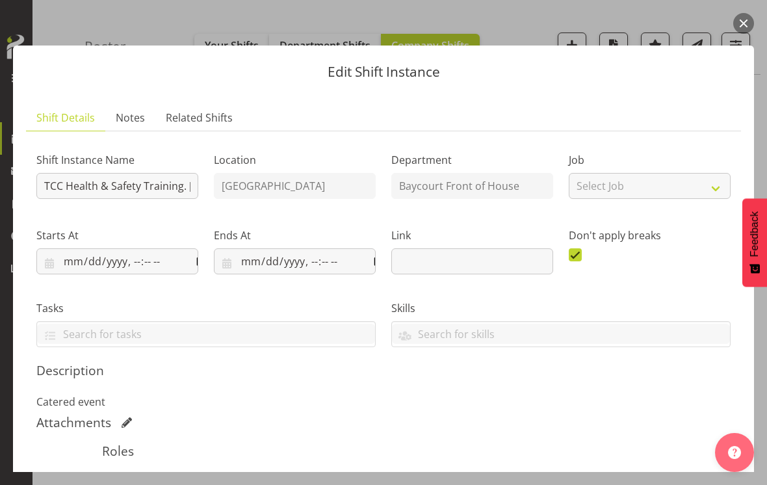
click at [741, 27] on button "button" at bounding box center [743, 23] width 21 height 21
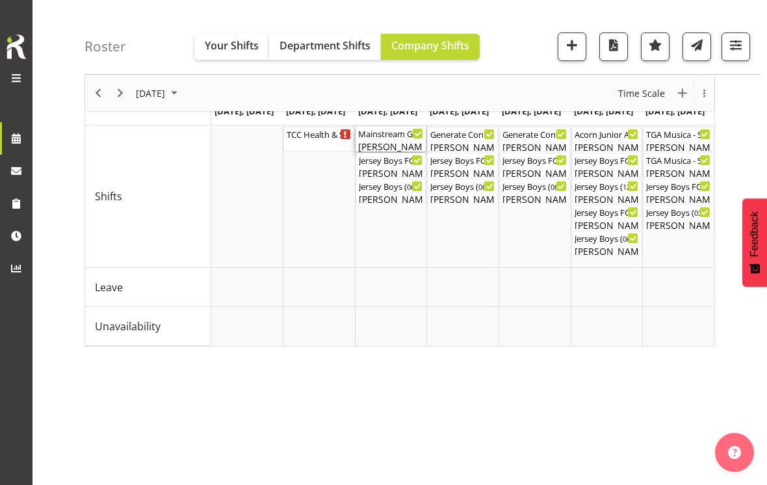
click at [387, 140] on div "[PERSON_NAME]" at bounding box center [391, 147] width 66 height 14
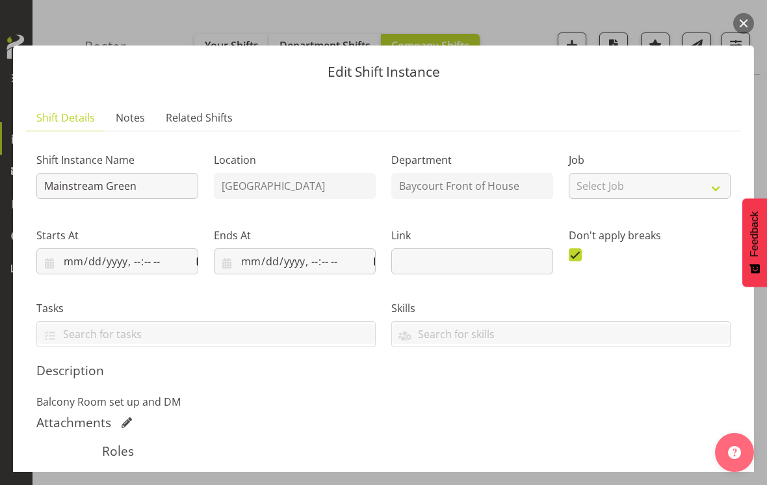
click at [747, 26] on button "button" at bounding box center [743, 23] width 21 height 21
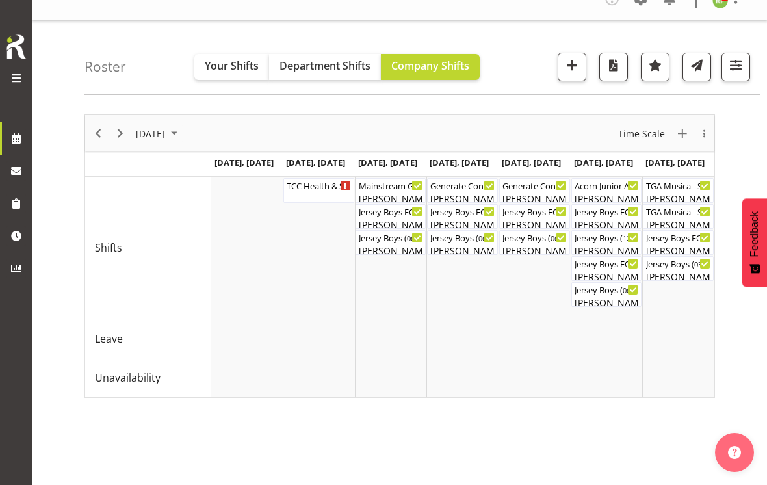
scroll to position [18, 0]
click at [319, 192] on div "TCC Health & Safety Training. School House ( 08:00 AM - 04:30 PM )" at bounding box center [319, 191] width 66 height 25
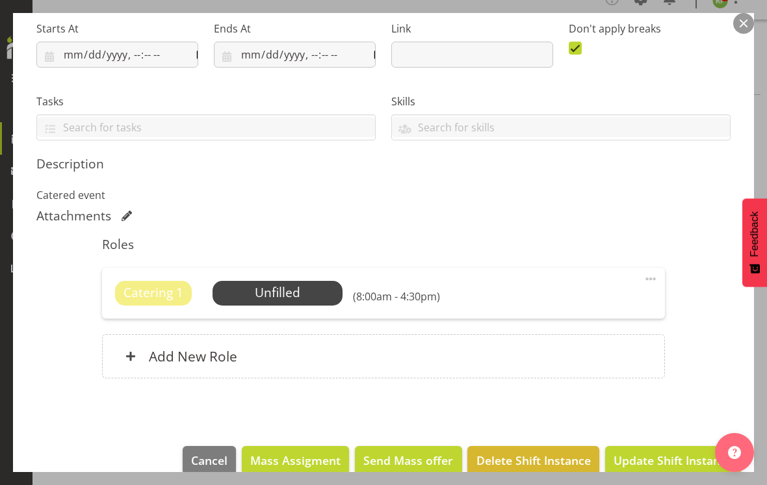
scroll to position [205, 0]
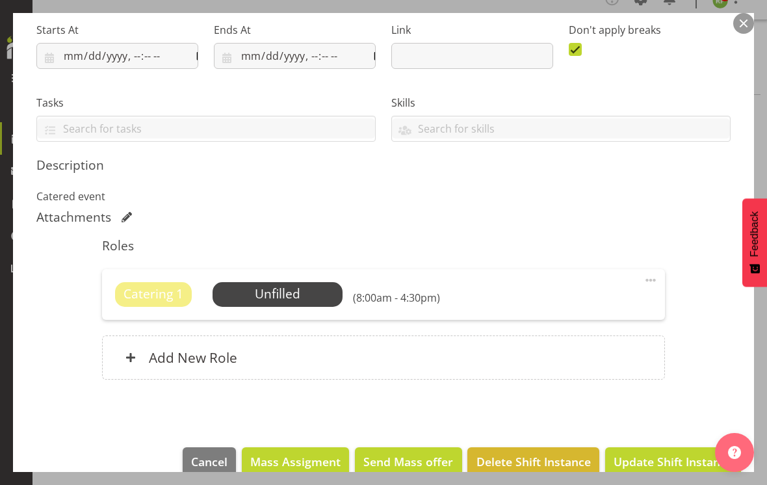
click at [743, 19] on button "button" at bounding box center [743, 23] width 21 height 21
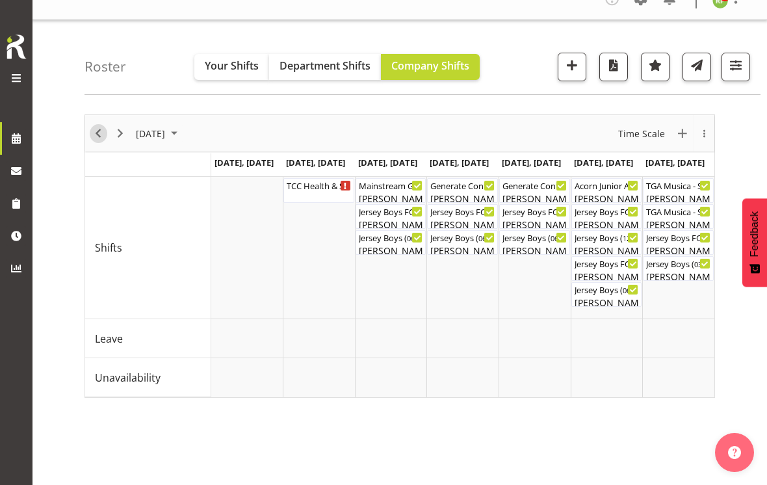
click at [97, 129] on span "Previous" at bounding box center [98, 133] width 16 height 16
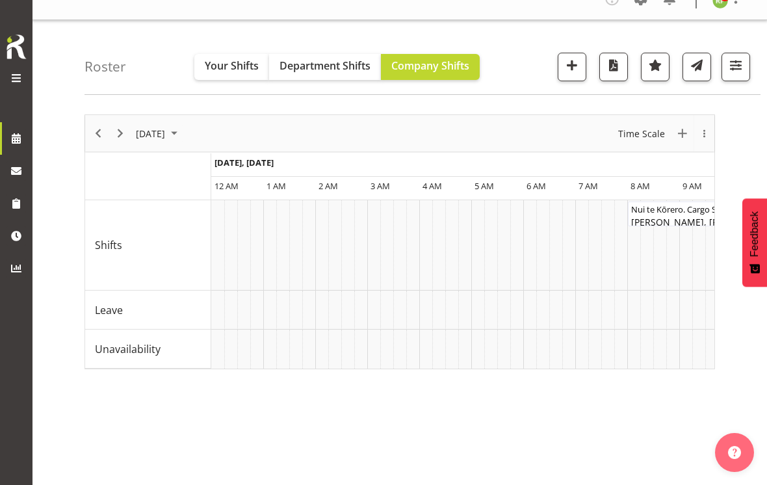
click at [103, 133] on span "Previous" at bounding box center [98, 133] width 16 height 16
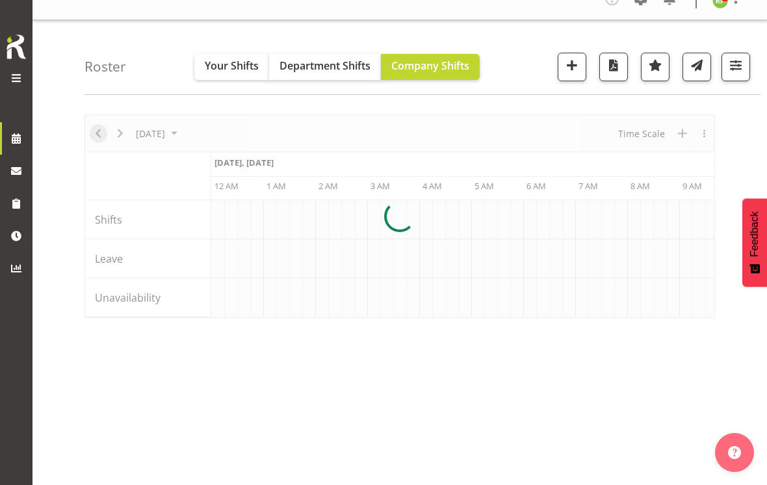
scroll to position [0, 1247]
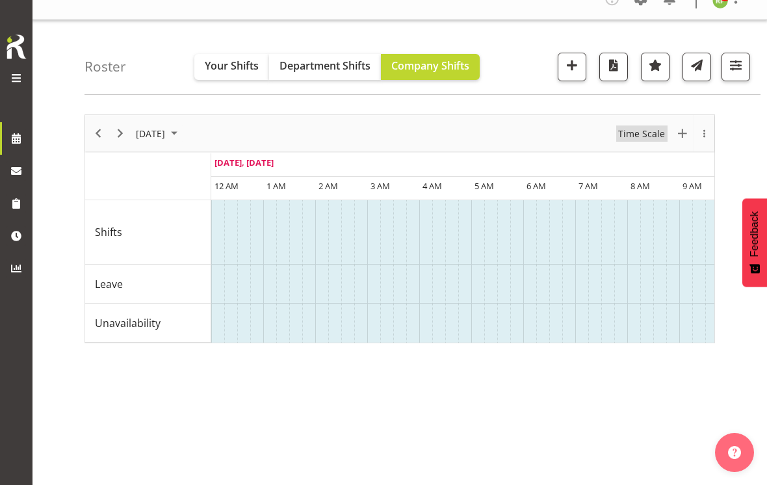
click at [637, 133] on span "Time Scale" at bounding box center [641, 133] width 49 height 16
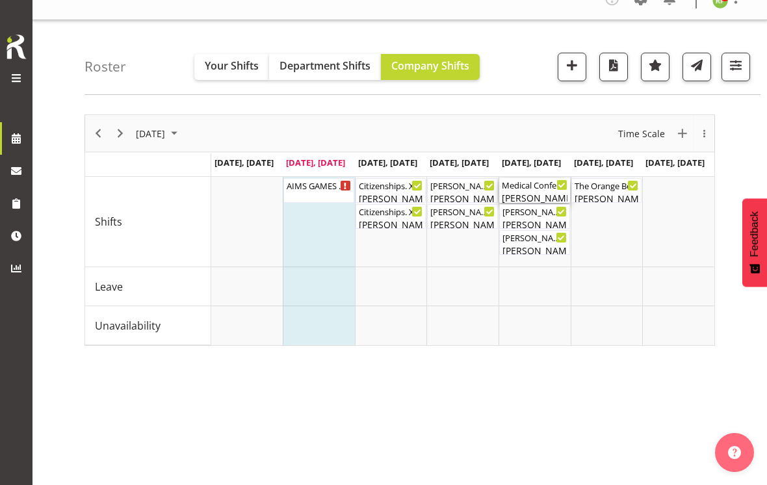
click at [525, 189] on div "Medical Conference ( 08:00 AM - 05:30 PM )" at bounding box center [535, 184] width 66 height 13
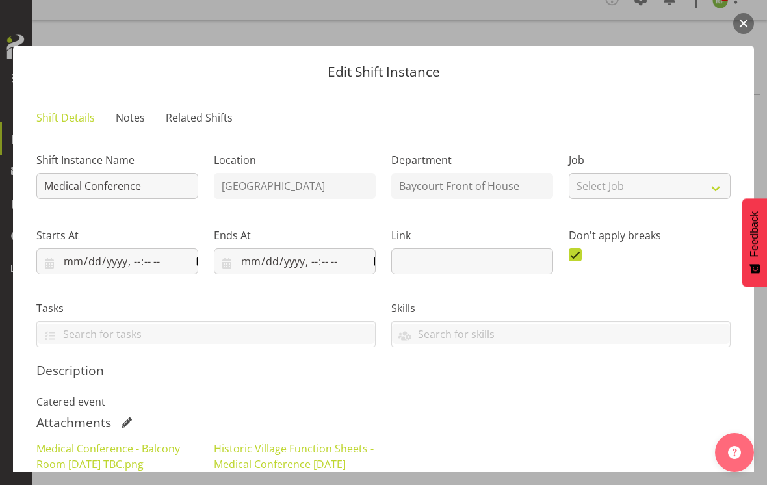
click at [734, 29] on button "button" at bounding box center [743, 23] width 21 height 21
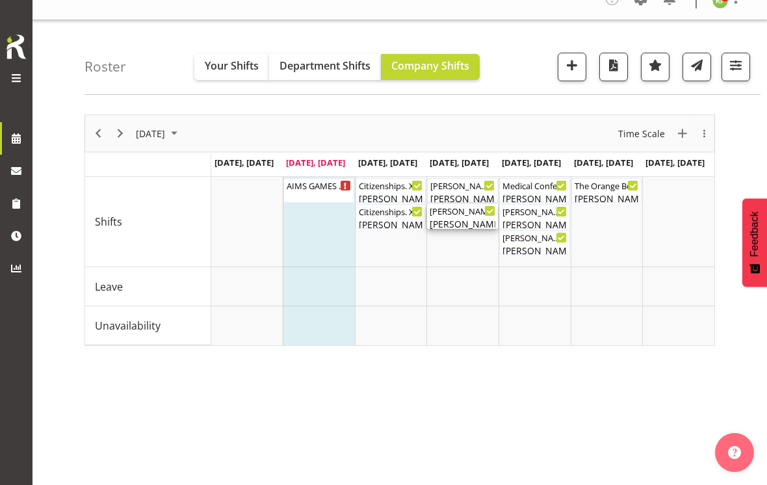
click at [463, 222] on div "[PERSON_NAME], [PERSON_NAME], [PERSON_NAME], [PERSON_NAME], [PERSON_NAME], [PER…" at bounding box center [462, 224] width 66 height 14
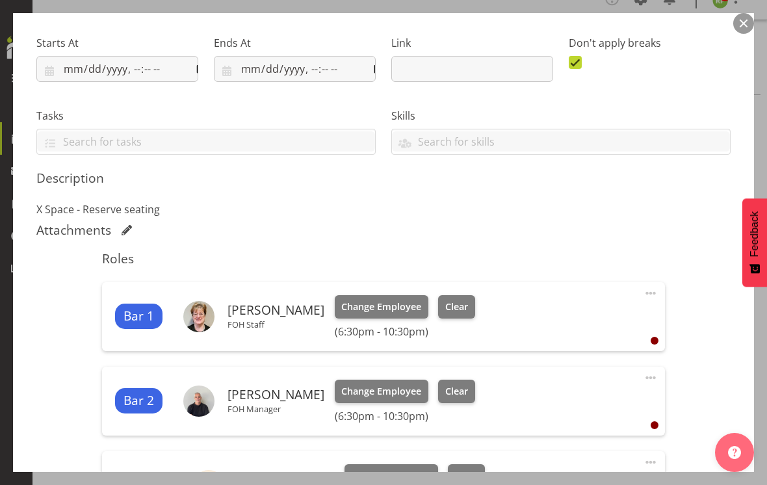
scroll to position [189, 0]
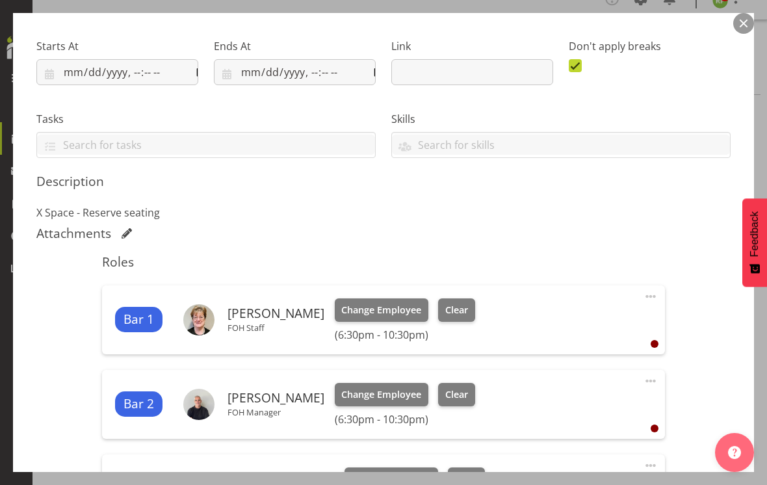
click at [739, 22] on button "button" at bounding box center [743, 23] width 21 height 21
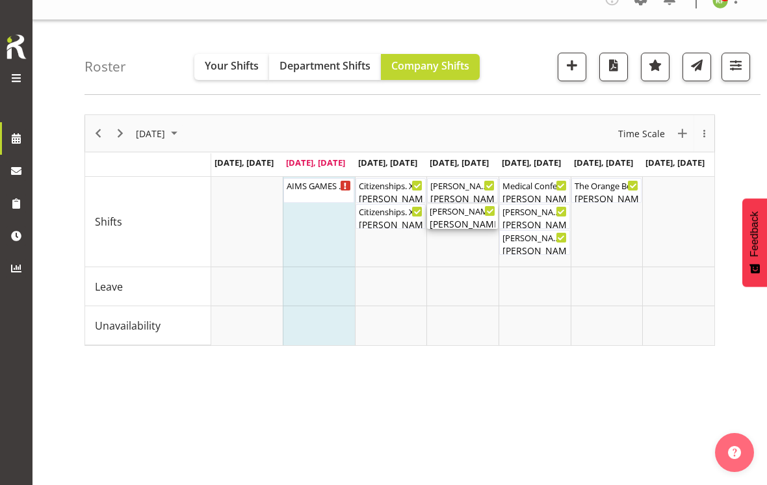
click at [465, 221] on div "[PERSON_NAME], [PERSON_NAME], [PERSON_NAME], [PERSON_NAME], [PERSON_NAME], [PER…" at bounding box center [462, 224] width 66 height 14
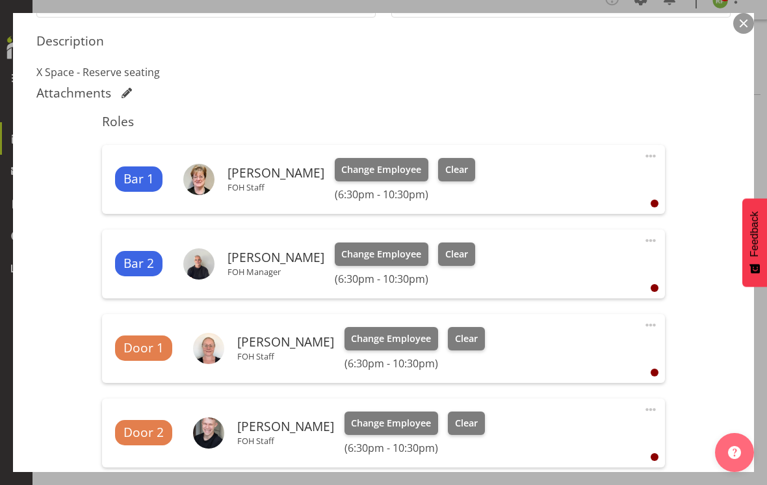
scroll to position [329, 0]
click at [737, 28] on button "button" at bounding box center [743, 23] width 21 height 21
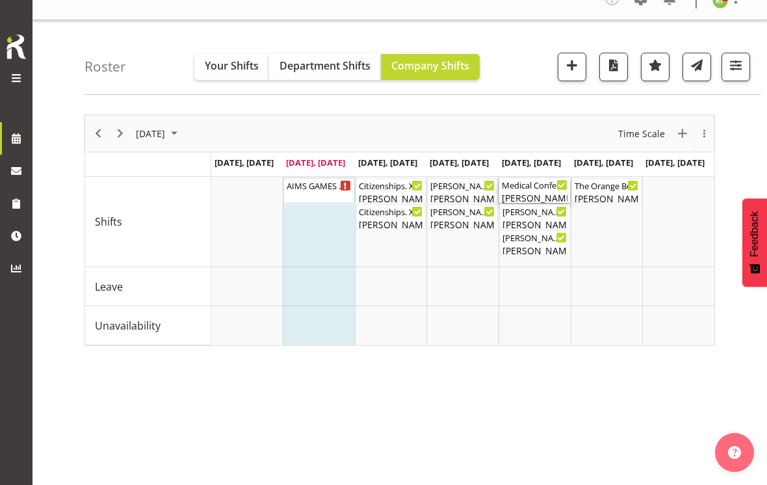
click at [535, 188] on div "Medical Conference ( 08:00 AM - 05:30 PM )" at bounding box center [535, 184] width 66 height 13
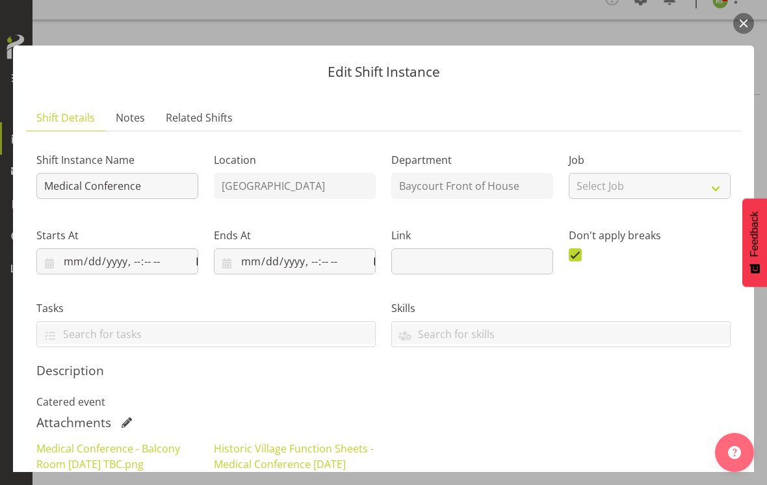
click at [737, 19] on button "button" at bounding box center [743, 23] width 21 height 21
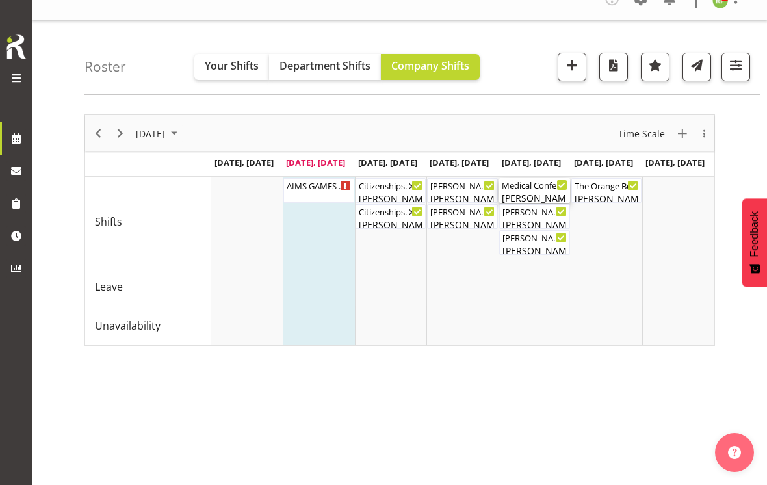
click at [533, 186] on div "Medical Conference ( 08:00 AM - 05:30 PM )" at bounding box center [535, 184] width 66 height 13
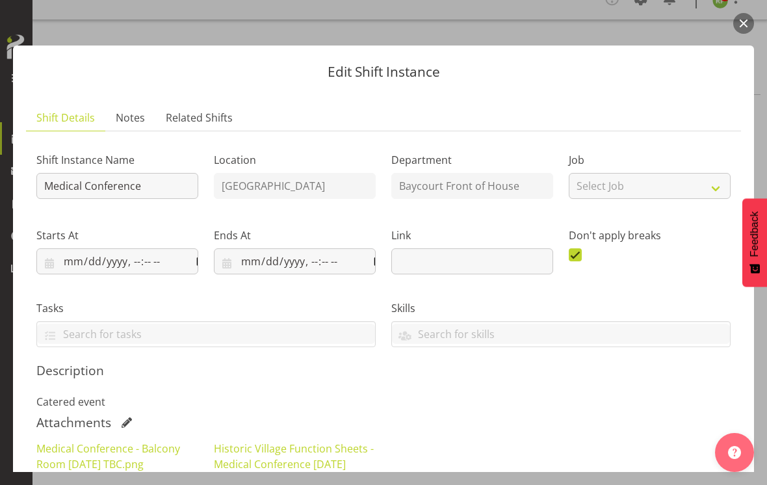
click at [745, 25] on button "button" at bounding box center [743, 23] width 21 height 21
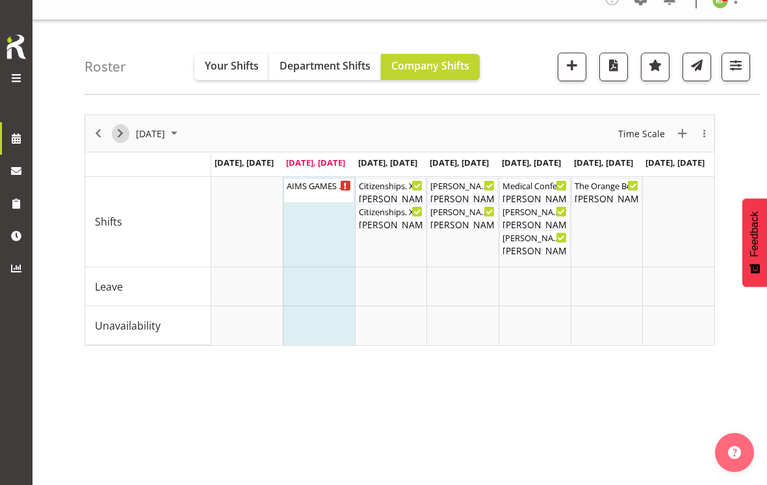
click at [119, 131] on span "Next" at bounding box center [120, 133] width 16 height 16
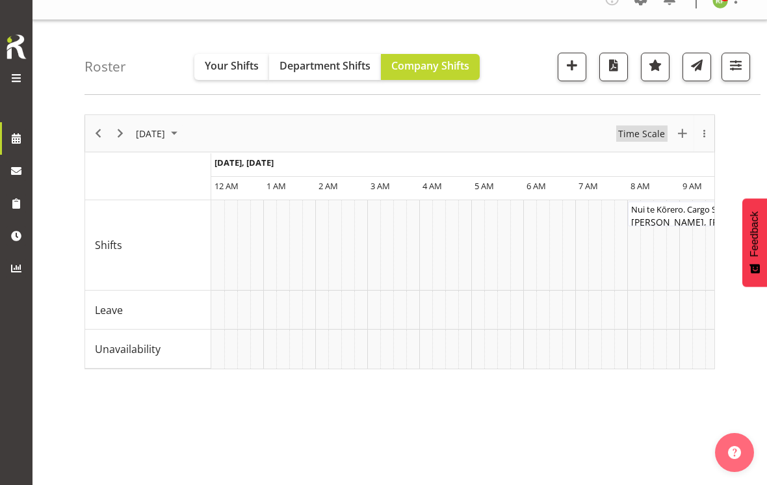
click at [649, 131] on span "Time Scale" at bounding box center [641, 133] width 49 height 16
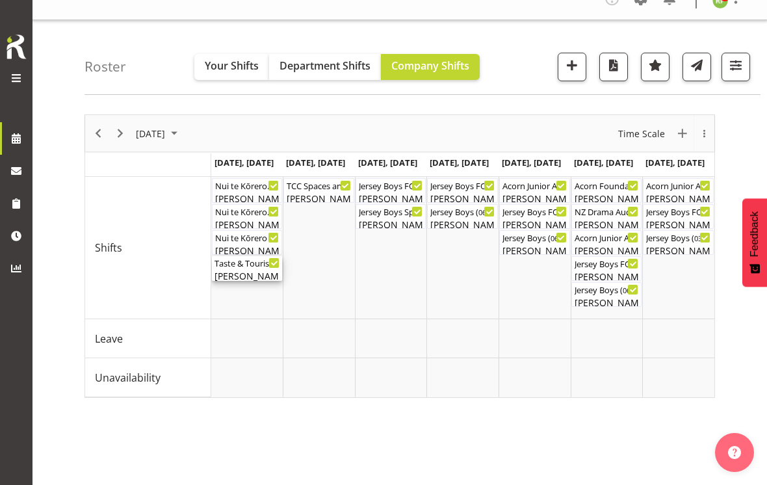
click at [233, 279] on div "[PERSON_NAME]" at bounding box center [247, 276] width 66 height 14
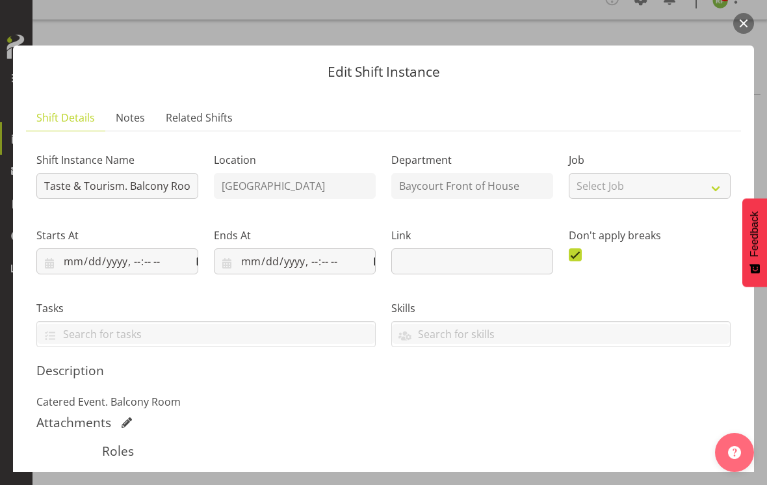
click at [740, 27] on button "button" at bounding box center [743, 23] width 21 height 21
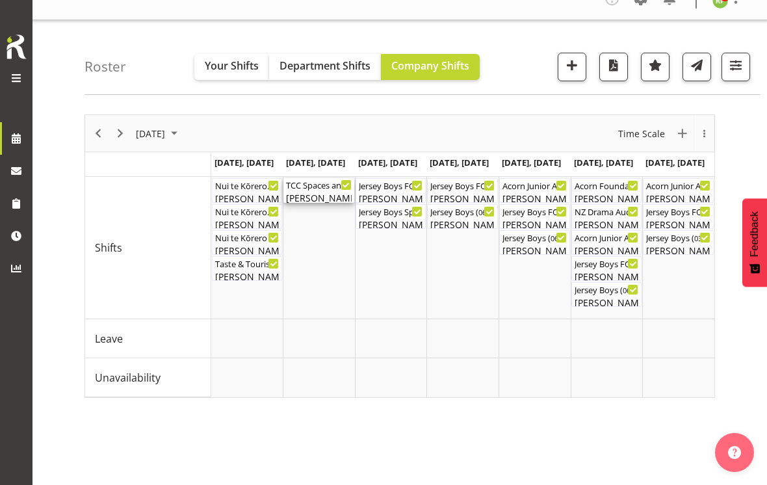
click at [320, 180] on div "TCC Spaces and Places. Balcony Room ( 08:30 AM - 05:00 PM )" at bounding box center [319, 184] width 66 height 13
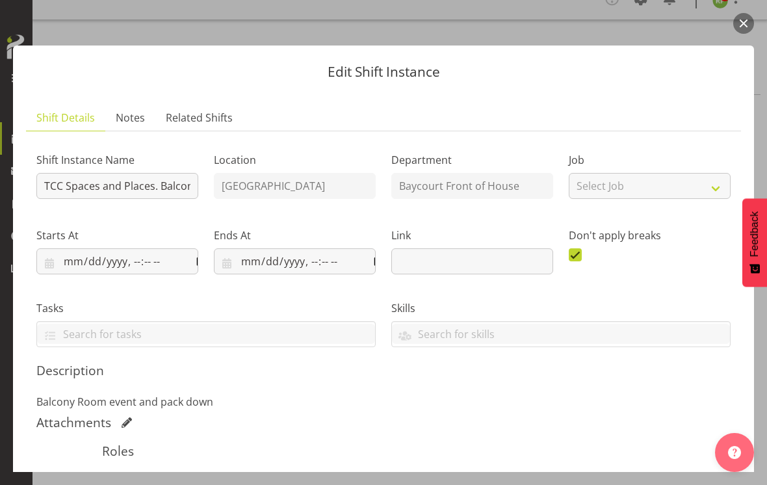
click at [750, 25] on button "button" at bounding box center [743, 23] width 21 height 21
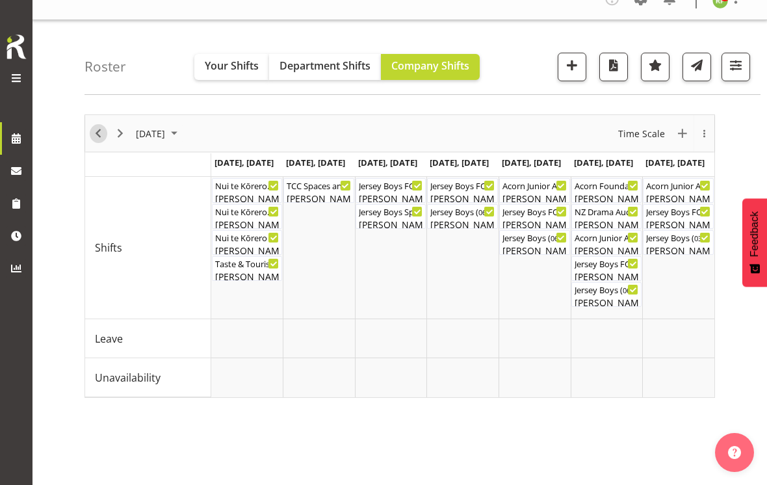
click at [95, 129] on span "Previous" at bounding box center [98, 133] width 16 height 16
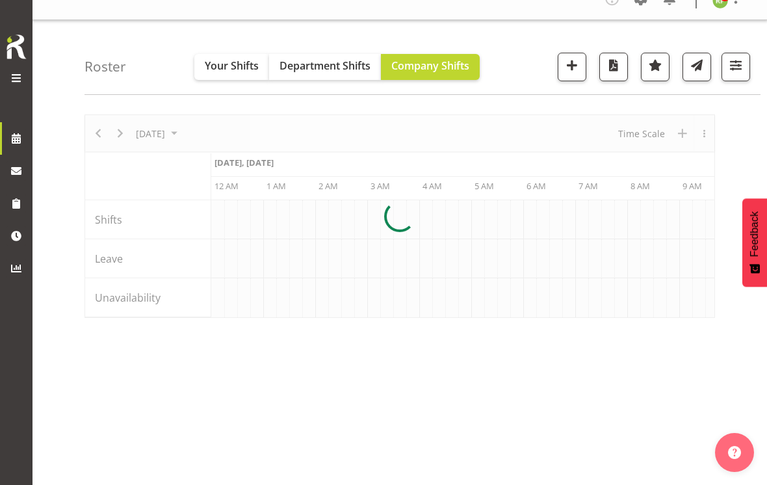
click at [640, 128] on div at bounding box center [399, 215] width 630 height 203
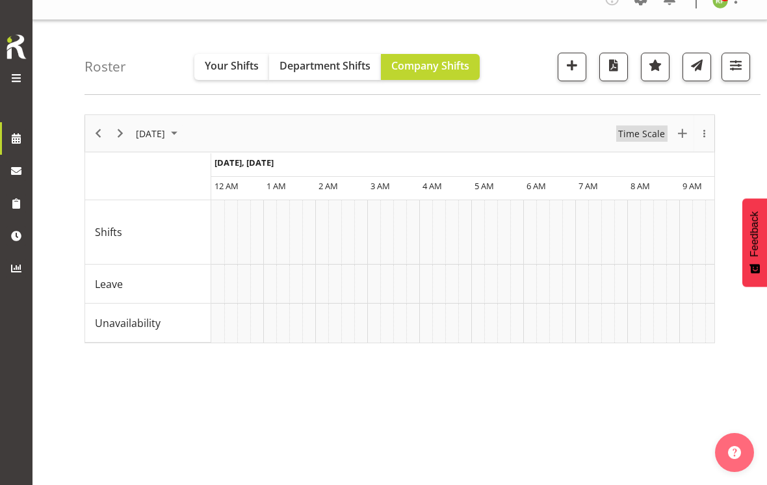
click at [639, 138] on span "Time Scale" at bounding box center [641, 133] width 49 height 16
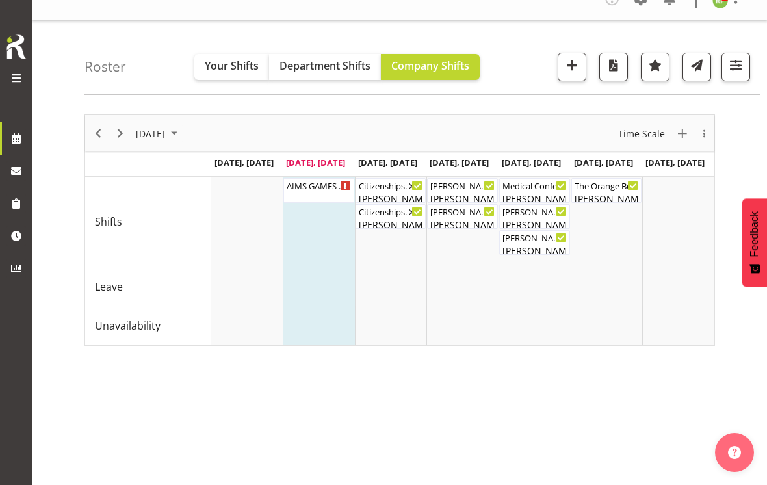
click at [739, 66] on span "button" at bounding box center [735, 65] width 17 height 17
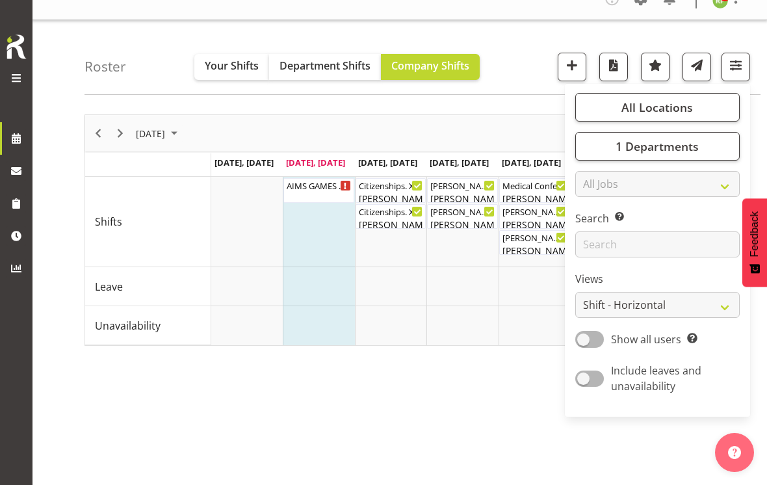
click at [659, 102] on span "All Locations" at bounding box center [656, 107] width 71 height 16
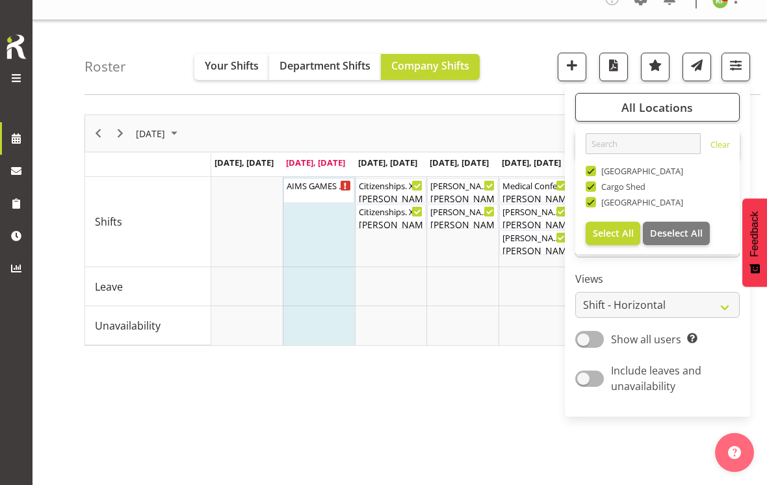
click at [669, 233] on span "Deselect All" at bounding box center [676, 233] width 53 height 12
checkbox input "false"
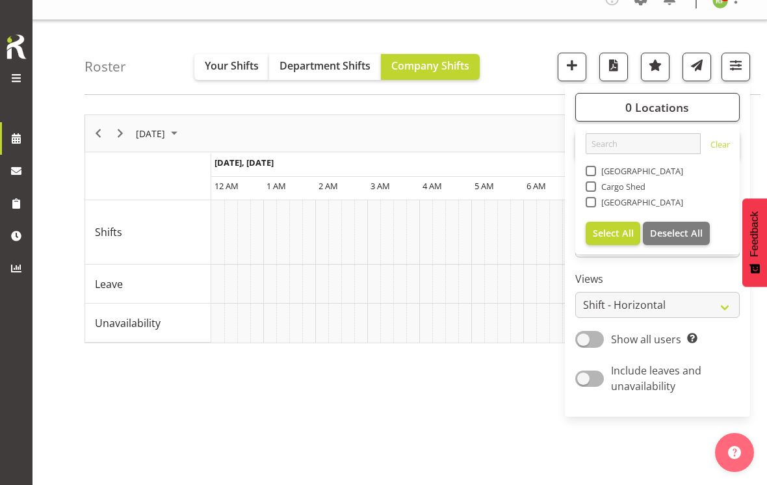
click at [592, 201] on span at bounding box center [590, 202] width 10 height 10
click at [592, 201] on input "[GEOGRAPHIC_DATA]" at bounding box center [589, 202] width 8 height 8
checkbox input "true"
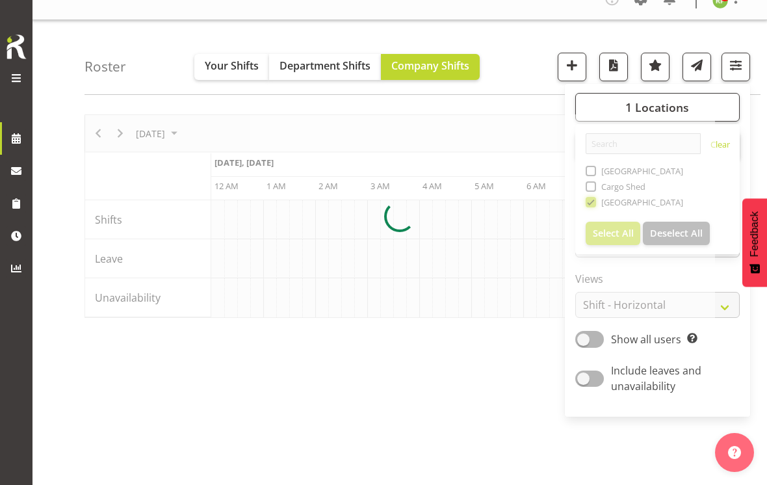
scroll to position [0, 1247]
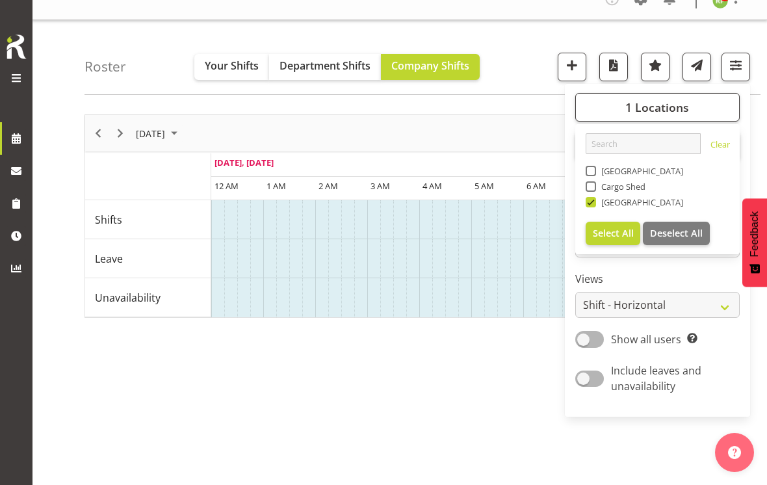
click at [520, 62] on div "Roster Your Shifts Department Shifts Company Shifts 1 Locations [GEOGRAPHIC_DAT…" at bounding box center [422, 57] width 676 height 75
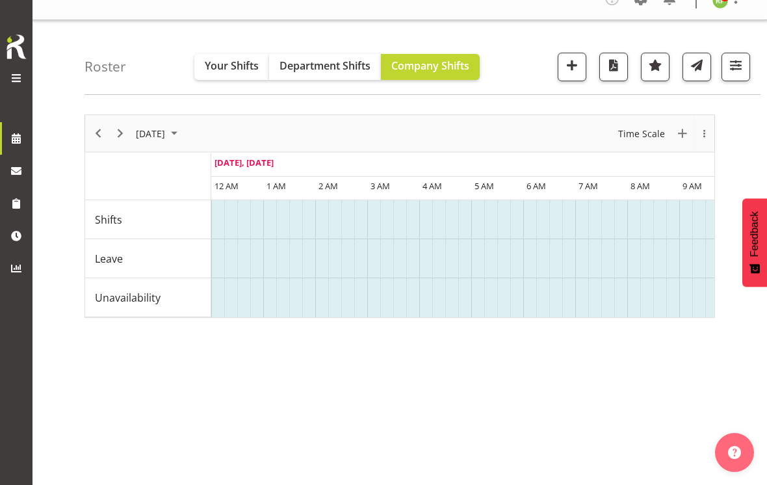
click at [646, 128] on span "Time Scale" at bounding box center [641, 133] width 49 height 16
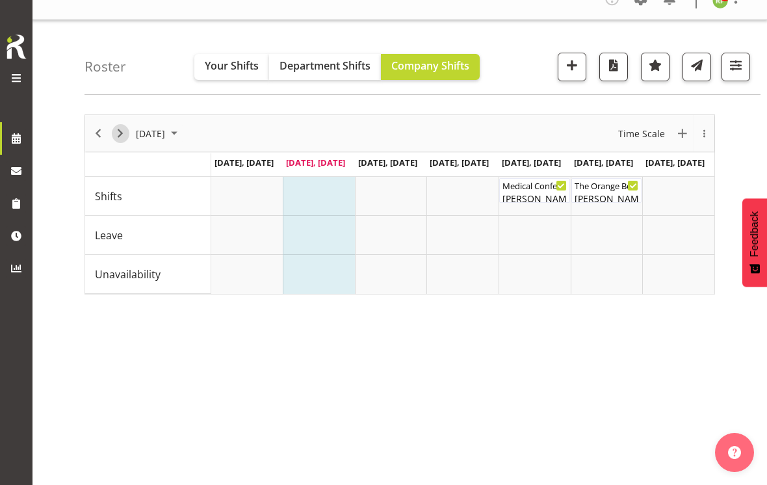
click at [123, 134] on span "Next" at bounding box center [120, 133] width 16 height 16
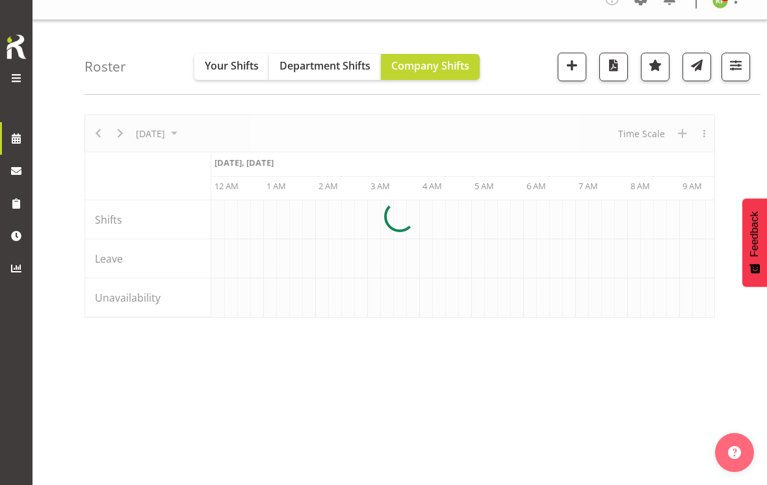
click at [644, 139] on div at bounding box center [399, 215] width 630 height 203
click at [642, 133] on span "Time Scale" at bounding box center [641, 133] width 49 height 16
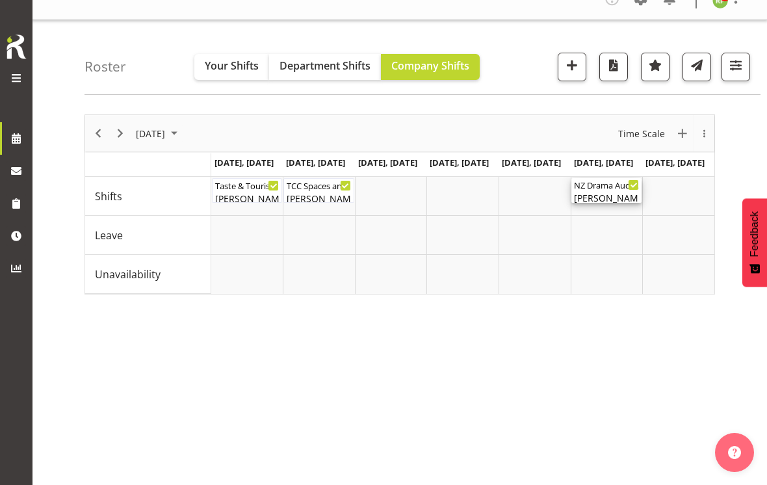
click at [607, 190] on div "NZ Drama Auditions ( 09:15 AM - 01:15 PM ) [PERSON_NAME]" at bounding box center [607, 190] width 66 height 25
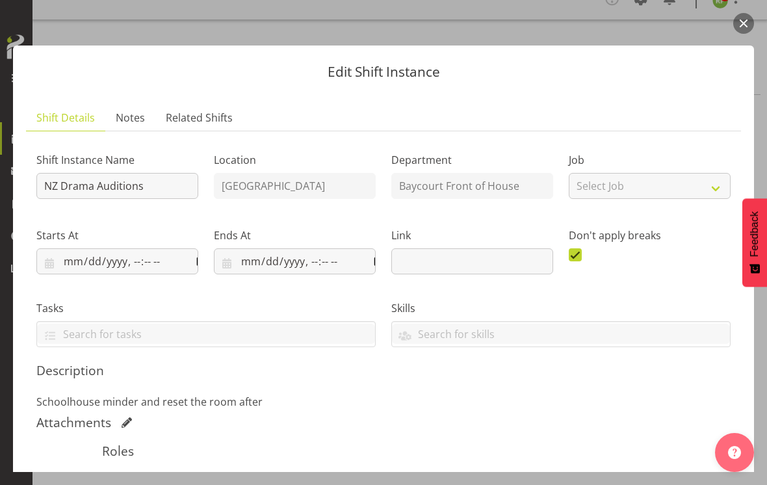
click at [734, 29] on button "button" at bounding box center [743, 23] width 21 height 21
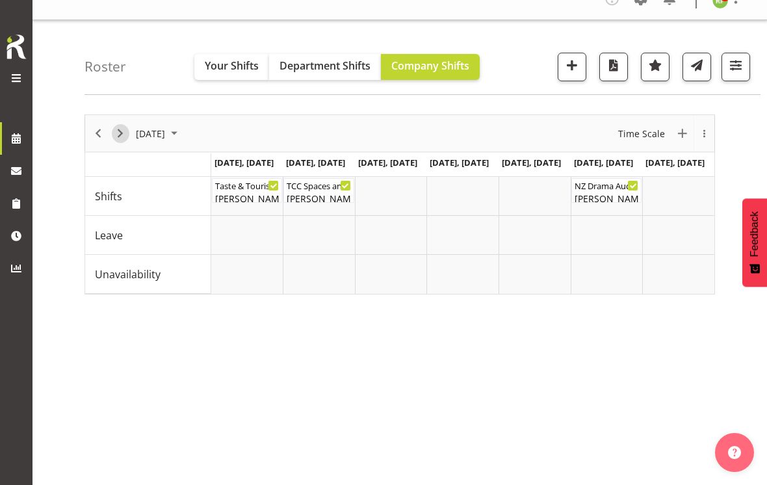
click at [127, 129] on span "Next" at bounding box center [120, 133] width 16 height 16
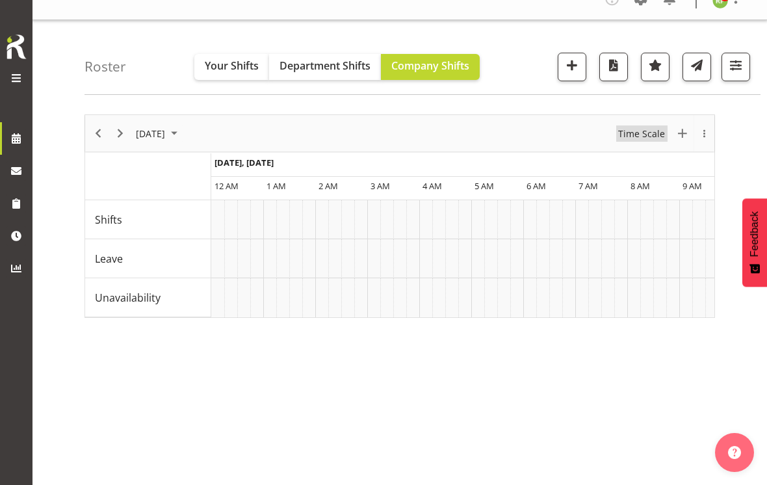
click at [650, 129] on span "Time Scale" at bounding box center [641, 133] width 49 height 16
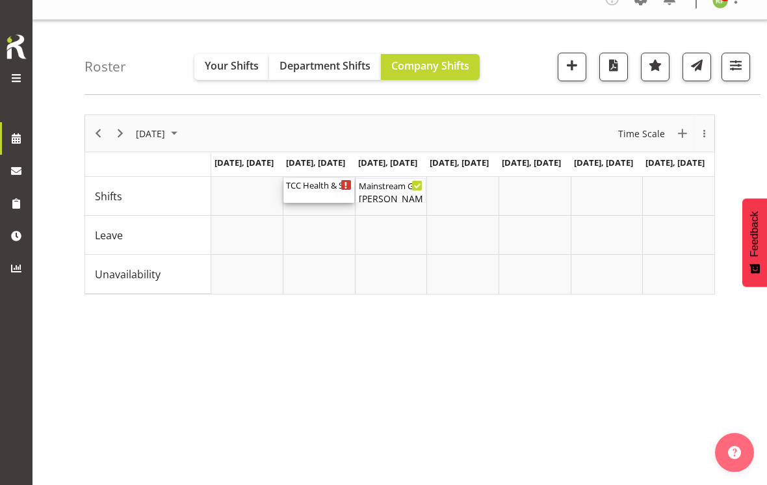
click at [320, 185] on div "TCC Health & Safety Training. School House ( 08:00 AM - 04:30 PM )" at bounding box center [319, 184] width 66 height 13
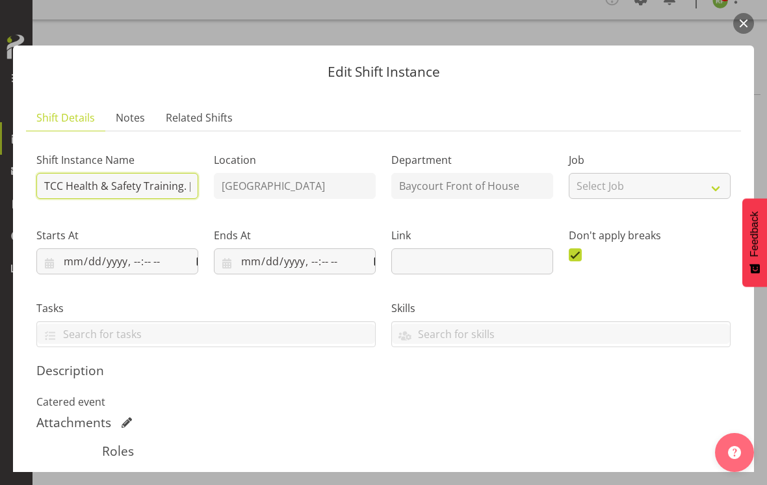
click at [157, 173] on input "TCC Health & Safety Training. [GEOGRAPHIC_DATA]" at bounding box center [117, 186] width 162 height 26
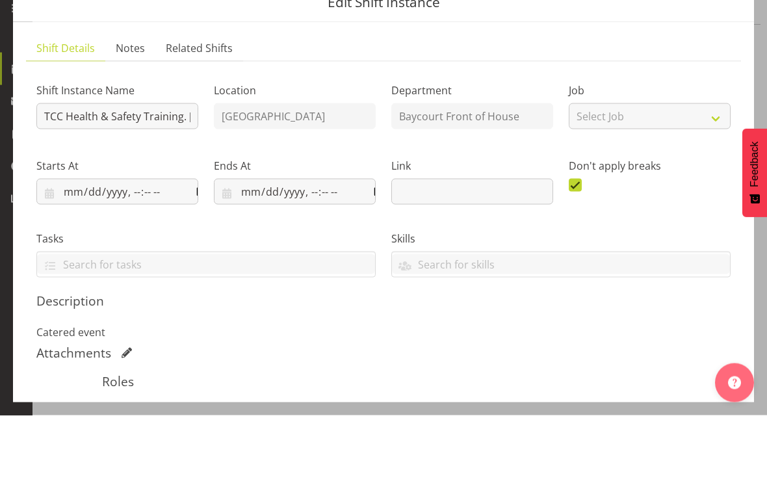
scroll to position [88, 0]
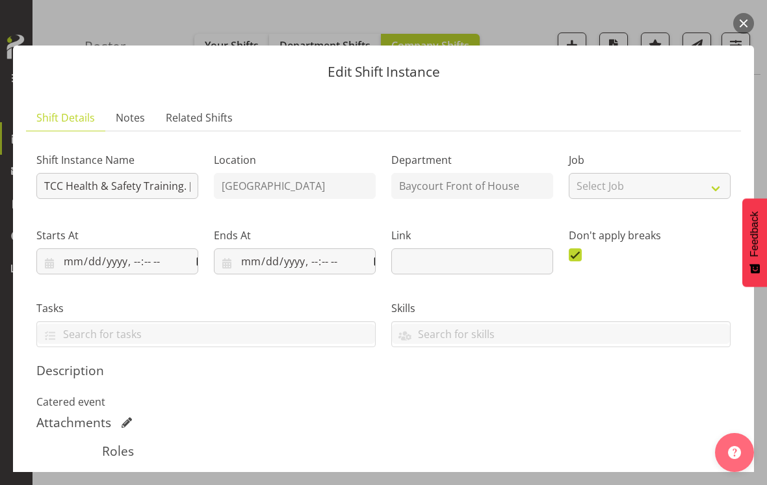
click at [748, 15] on button "button" at bounding box center [743, 23] width 21 height 21
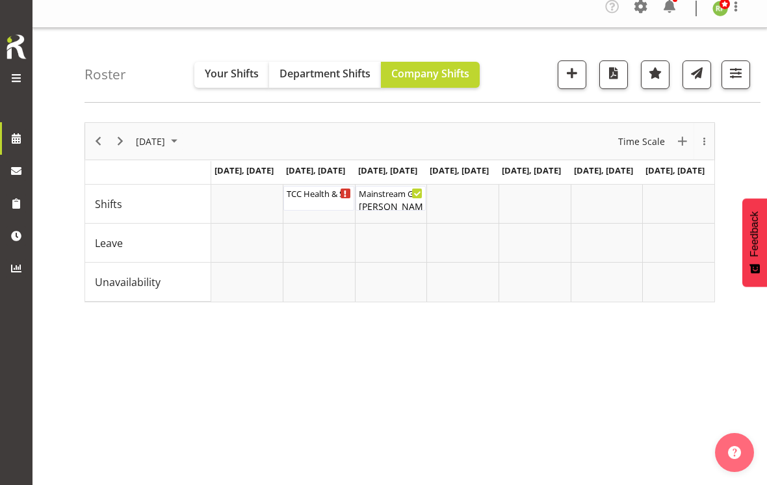
scroll to position [0, 0]
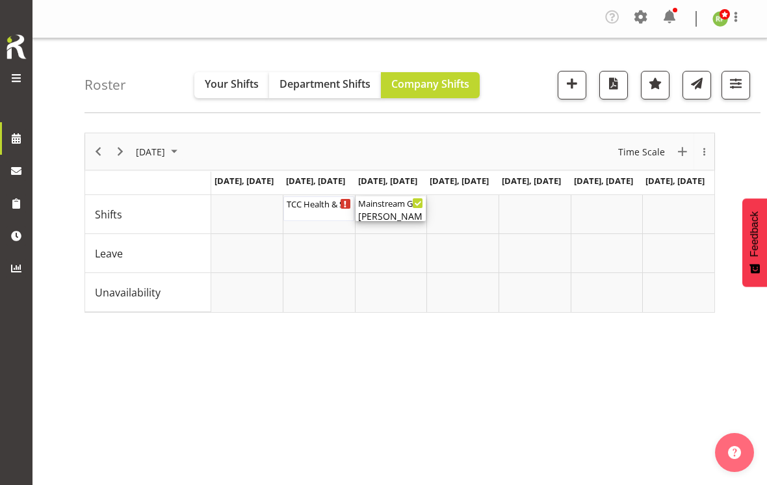
click at [396, 202] on div "Mainstream Green ( 04:00 PM - 10:00 PM )" at bounding box center [391, 202] width 66 height 13
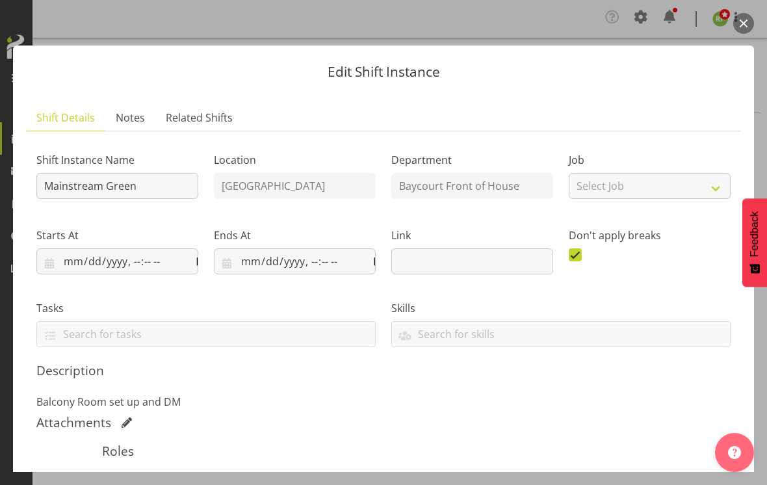
click at [747, 25] on button "button" at bounding box center [743, 23] width 21 height 21
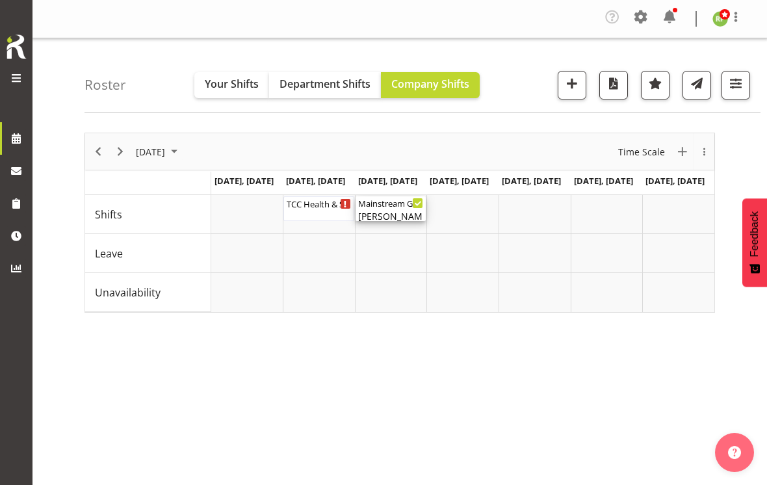
click at [381, 209] on div "Mainstream Green ( 04:00 PM - 10:00 PM ) [PERSON_NAME]" at bounding box center [391, 208] width 66 height 25
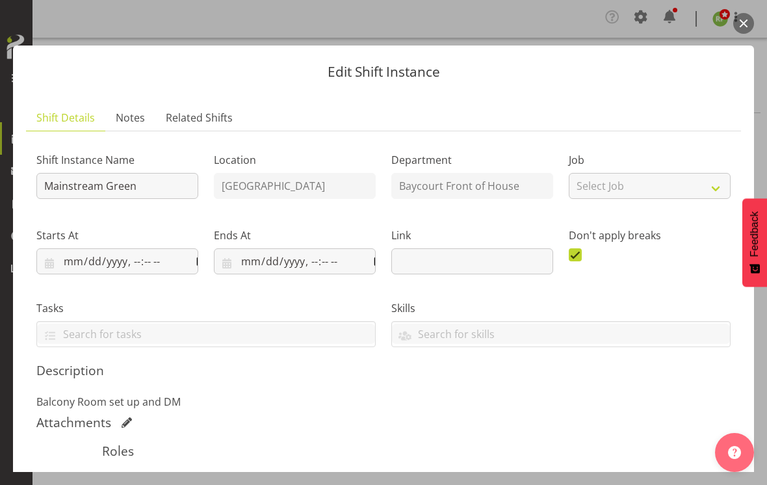
click at [747, 27] on button "button" at bounding box center [743, 23] width 21 height 21
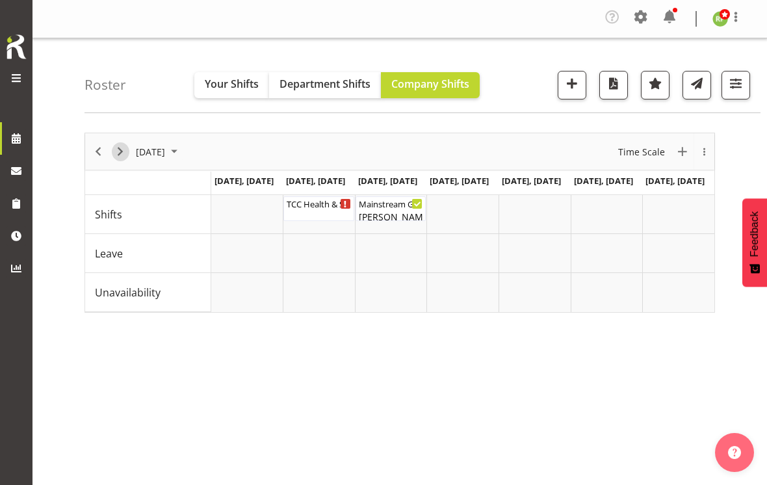
click at [123, 152] on span "Next" at bounding box center [120, 152] width 16 height 16
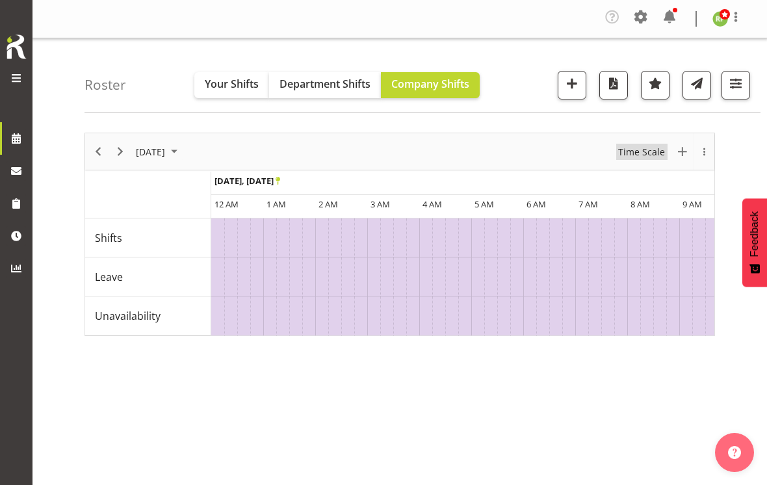
click at [647, 148] on span "Time Scale" at bounding box center [641, 152] width 49 height 16
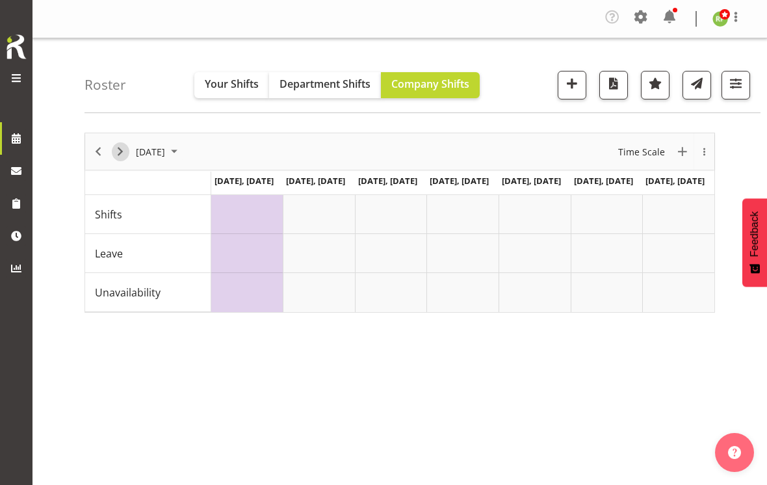
click at [119, 159] on span "Next" at bounding box center [120, 152] width 16 height 16
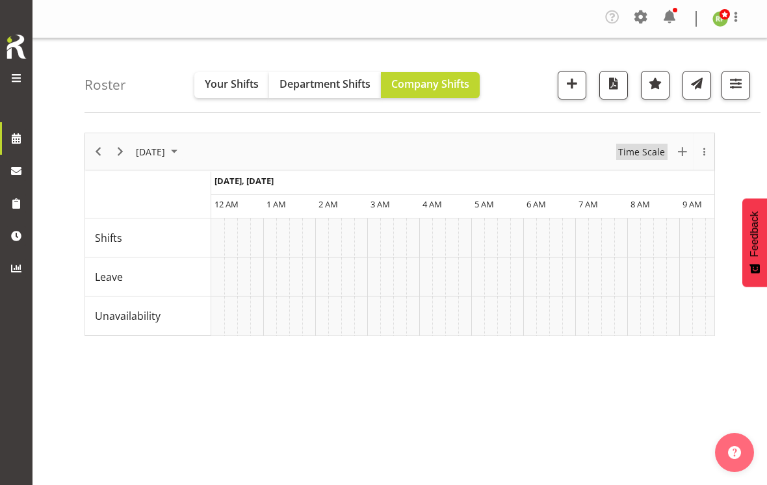
click at [643, 149] on span "Time Scale" at bounding box center [641, 152] width 49 height 16
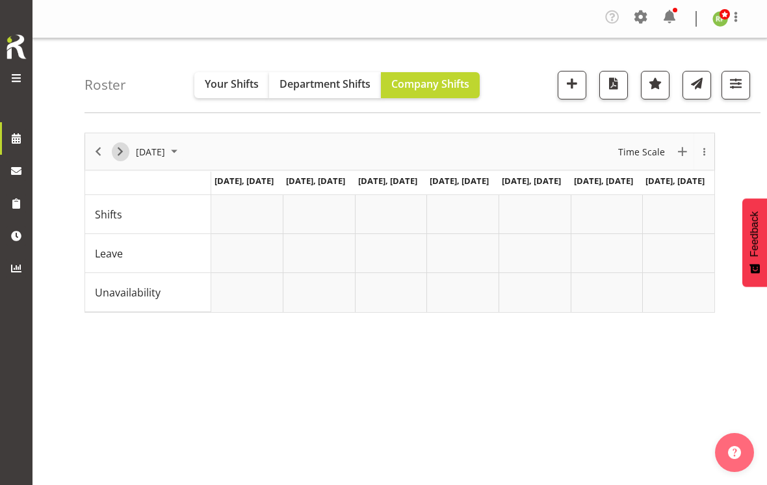
click at [119, 152] on span "Next" at bounding box center [120, 152] width 16 height 16
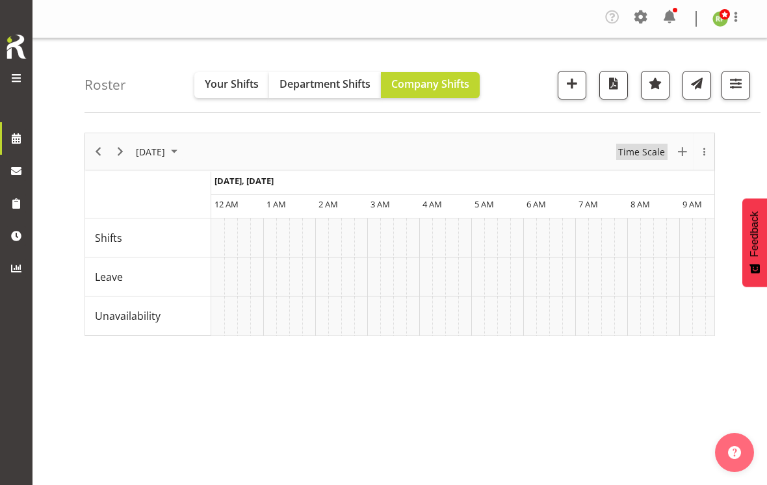
click at [647, 157] on span "Time Scale" at bounding box center [641, 152] width 49 height 16
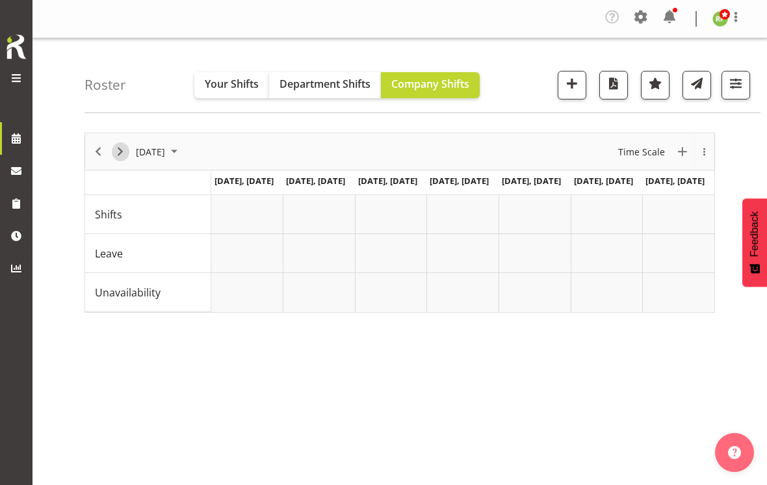
click at [122, 153] on span "Next" at bounding box center [120, 152] width 16 height 16
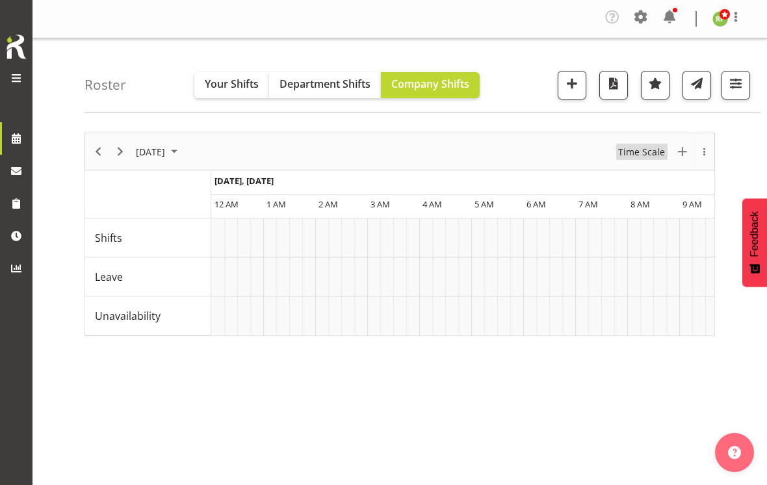
click at [651, 145] on span "Time Scale" at bounding box center [641, 152] width 49 height 16
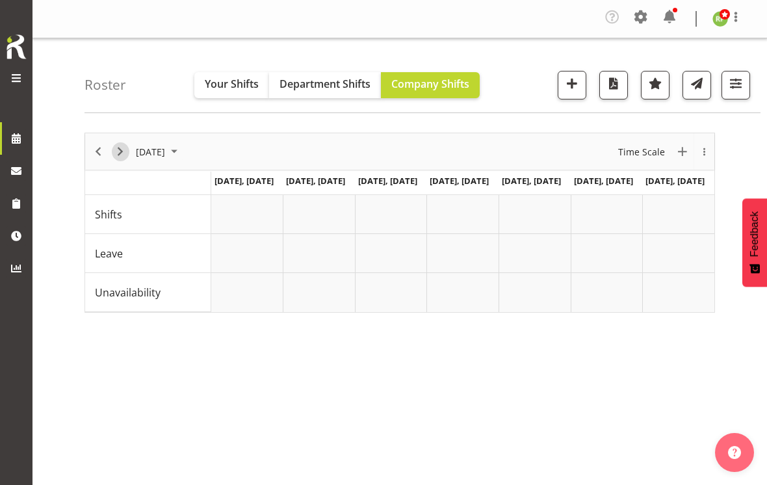
click at [121, 151] on span "Next" at bounding box center [120, 152] width 16 height 16
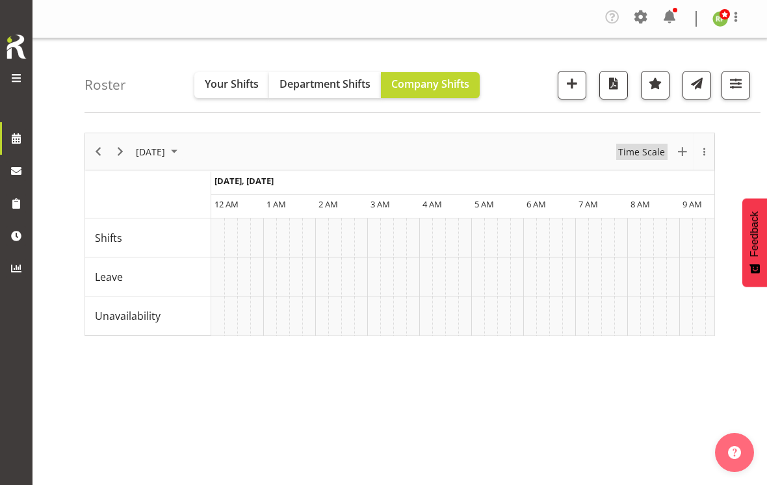
click at [648, 149] on span "Time Scale" at bounding box center [641, 152] width 49 height 16
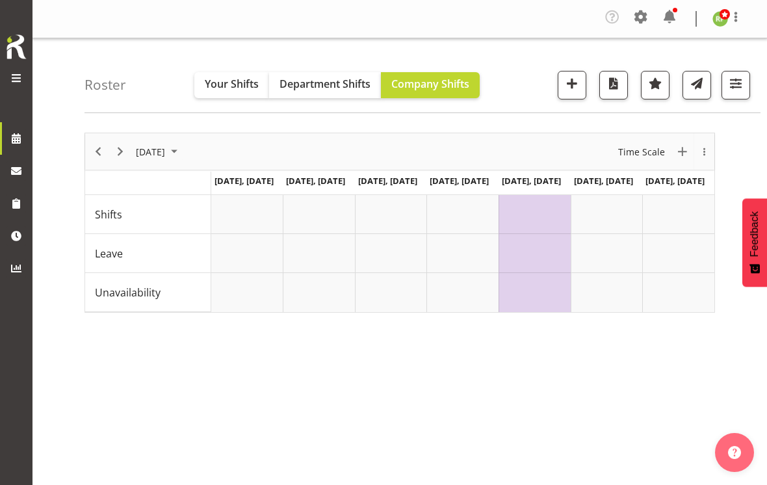
click at [738, 14] on span at bounding box center [736, 17] width 16 height 16
click at [664, 71] on link "Log Out" at bounding box center [680, 71] width 125 height 23
